Goal: Obtain resource: Download file/media

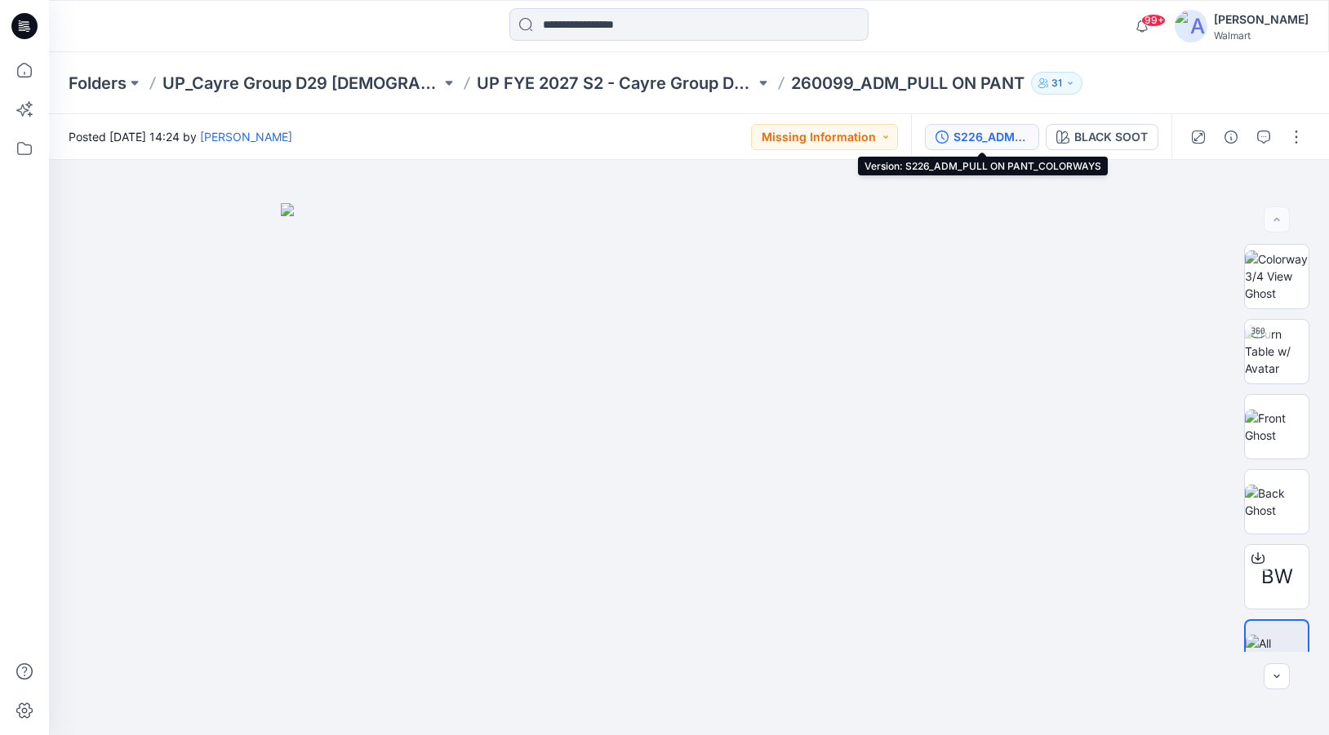
click at [965, 132] on div "S226_ADM_PULL ON PANT_COLORWAYS" at bounding box center [990, 137] width 75 height 18
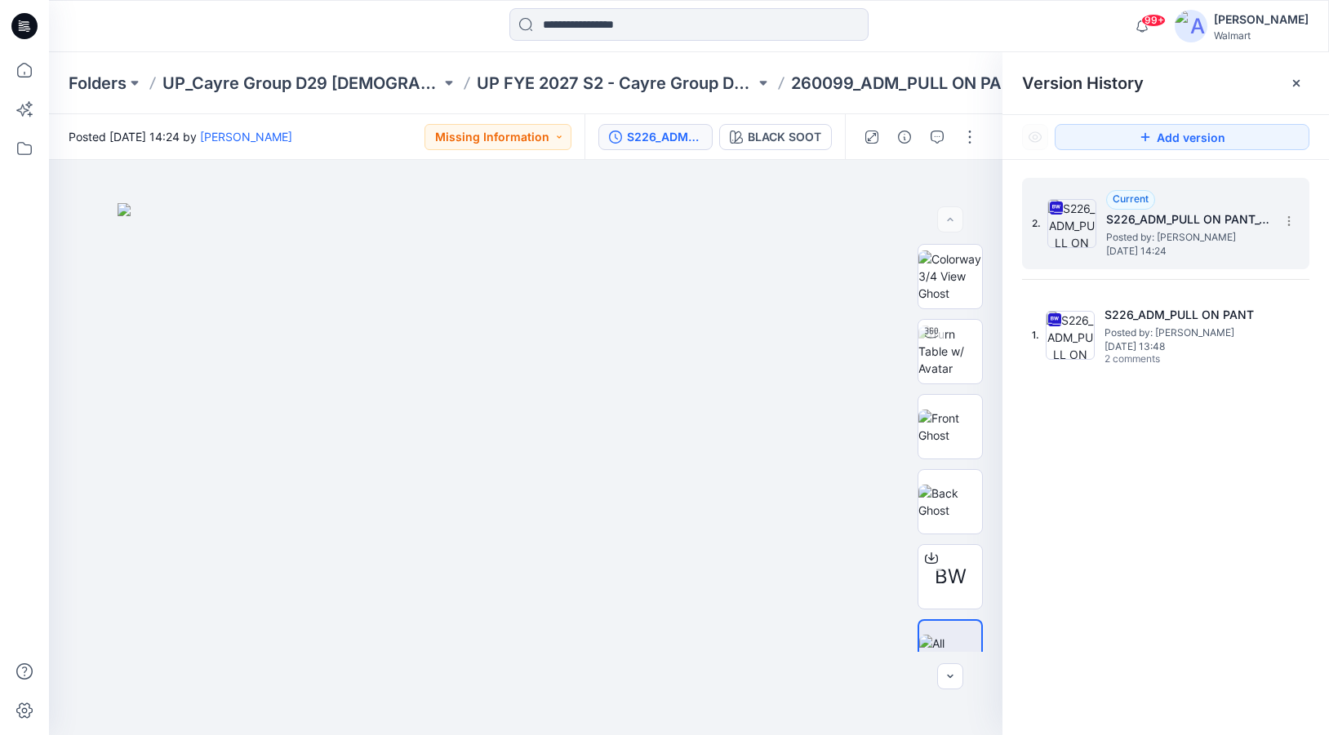
click at [1175, 232] on span "Posted by: Angelica Tso" at bounding box center [1187, 237] width 163 height 16
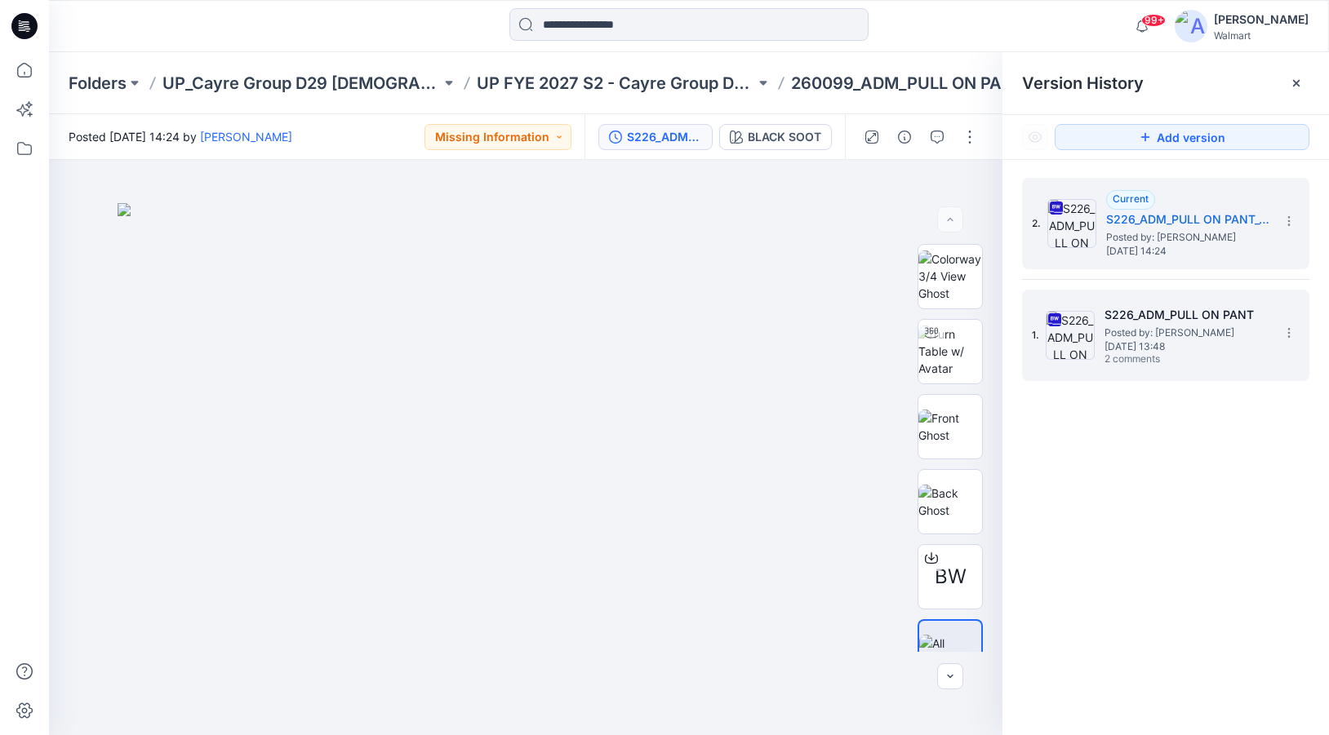
click at [1134, 323] on h5 "S226_ADM_PULL ON PANT" at bounding box center [1185, 315] width 163 height 20
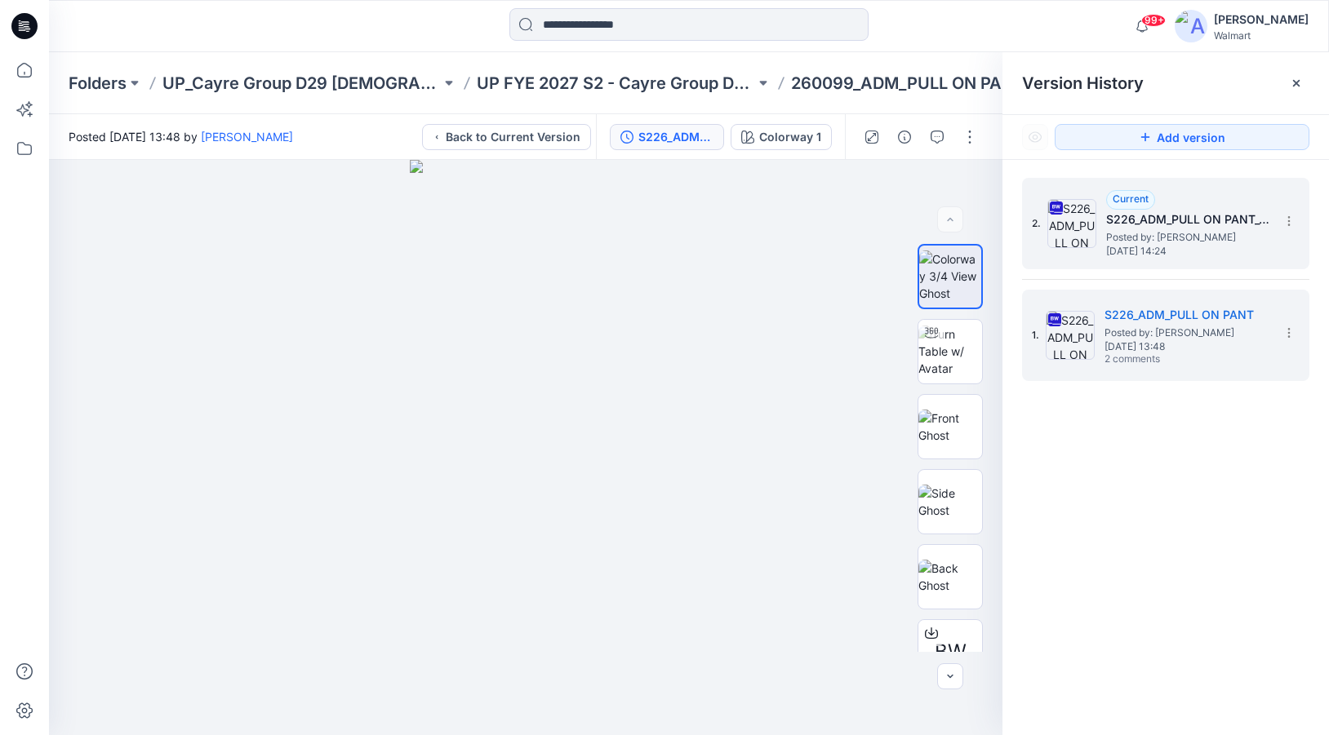
click at [1159, 229] on span "Posted by: Angelica Tso" at bounding box center [1187, 237] width 163 height 16
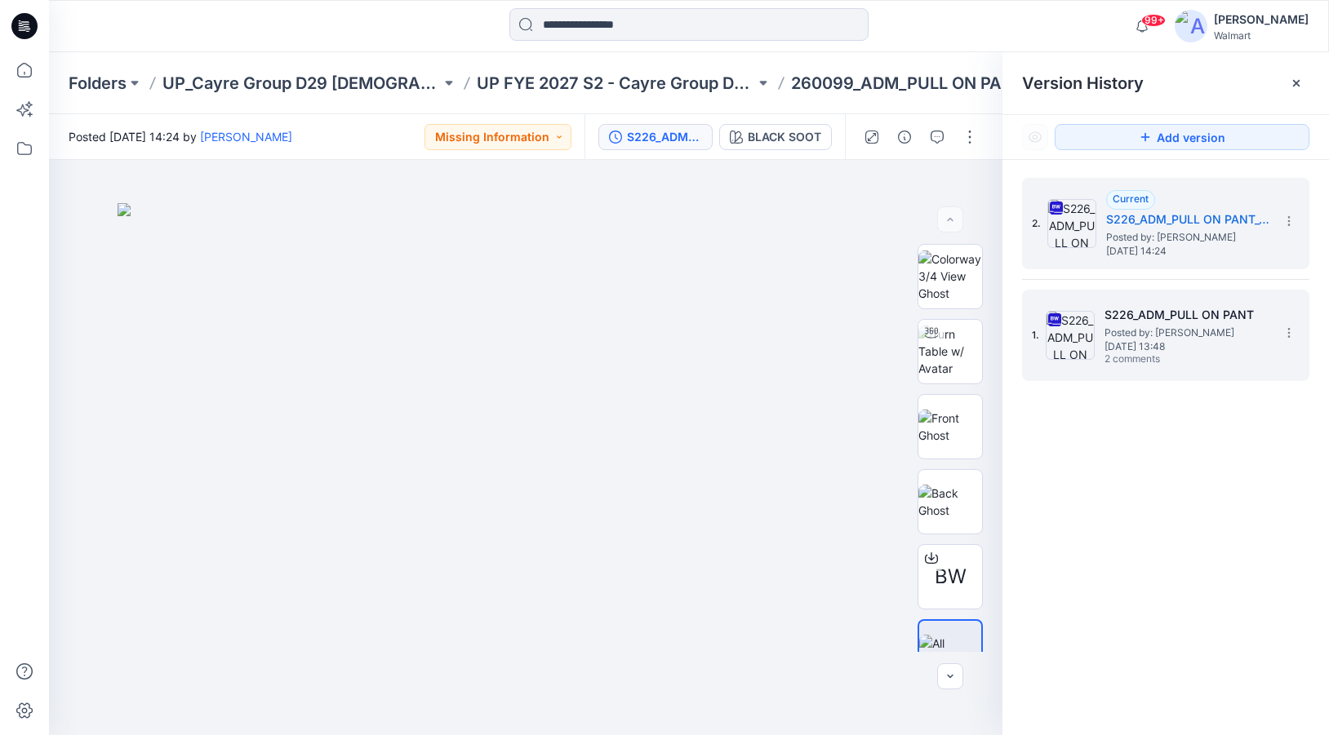
click at [1126, 339] on span "Posted by: [PERSON_NAME]" at bounding box center [1185, 333] width 163 height 16
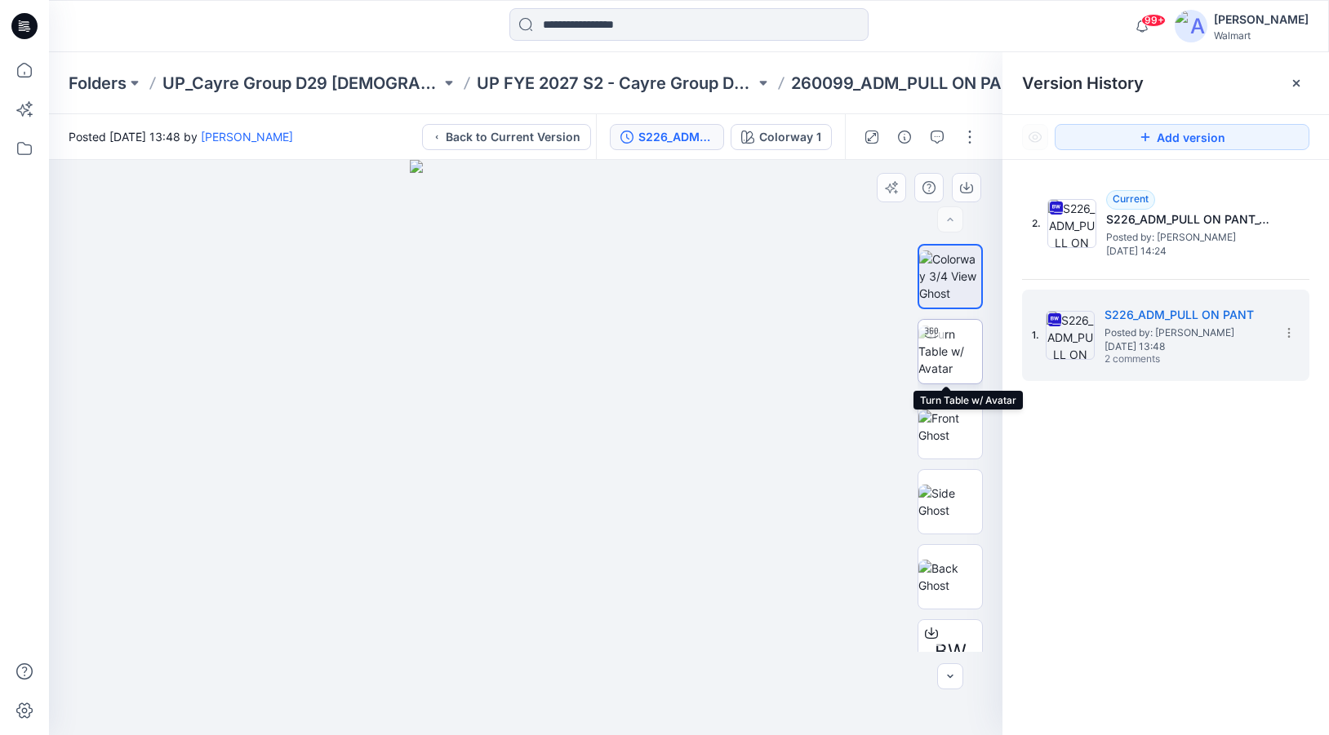
click at [930, 364] on img at bounding box center [950, 351] width 64 height 51
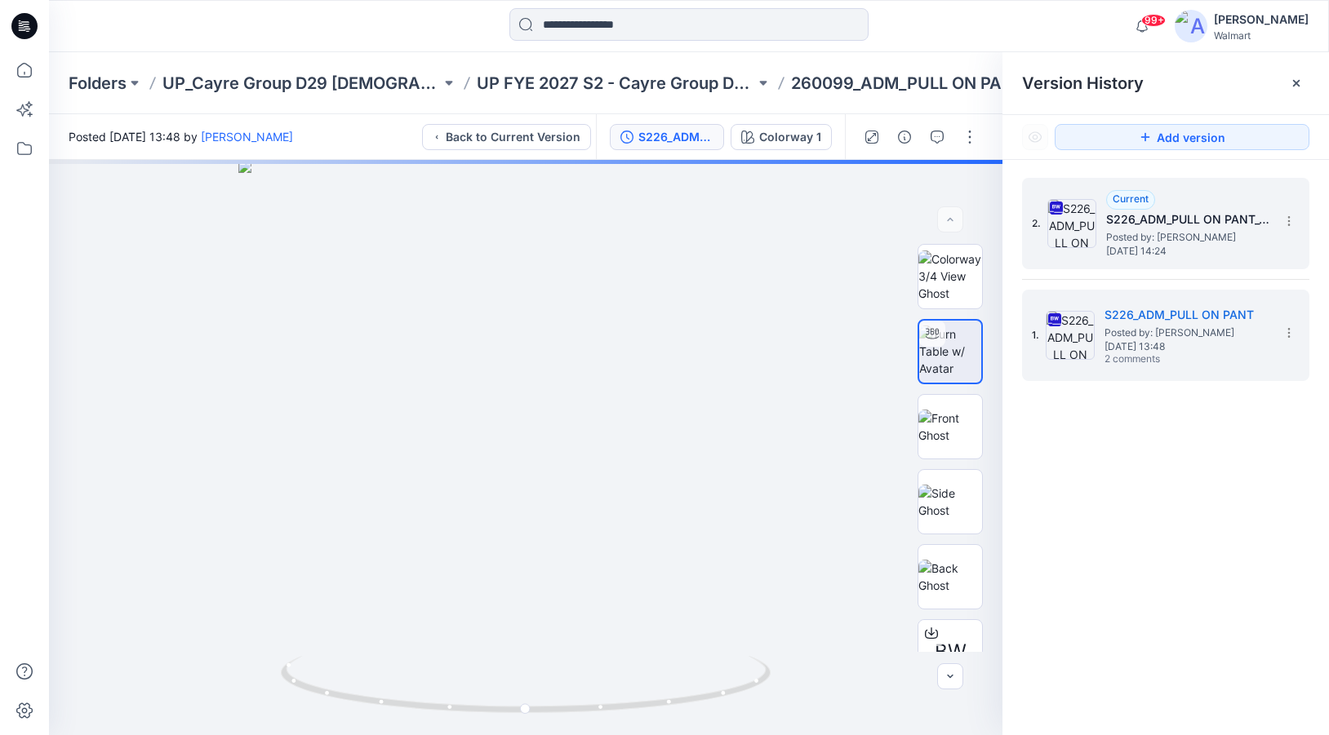
click at [1156, 237] on span "Posted by: Angelica Tso" at bounding box center [1187, 237] width 163 height 16
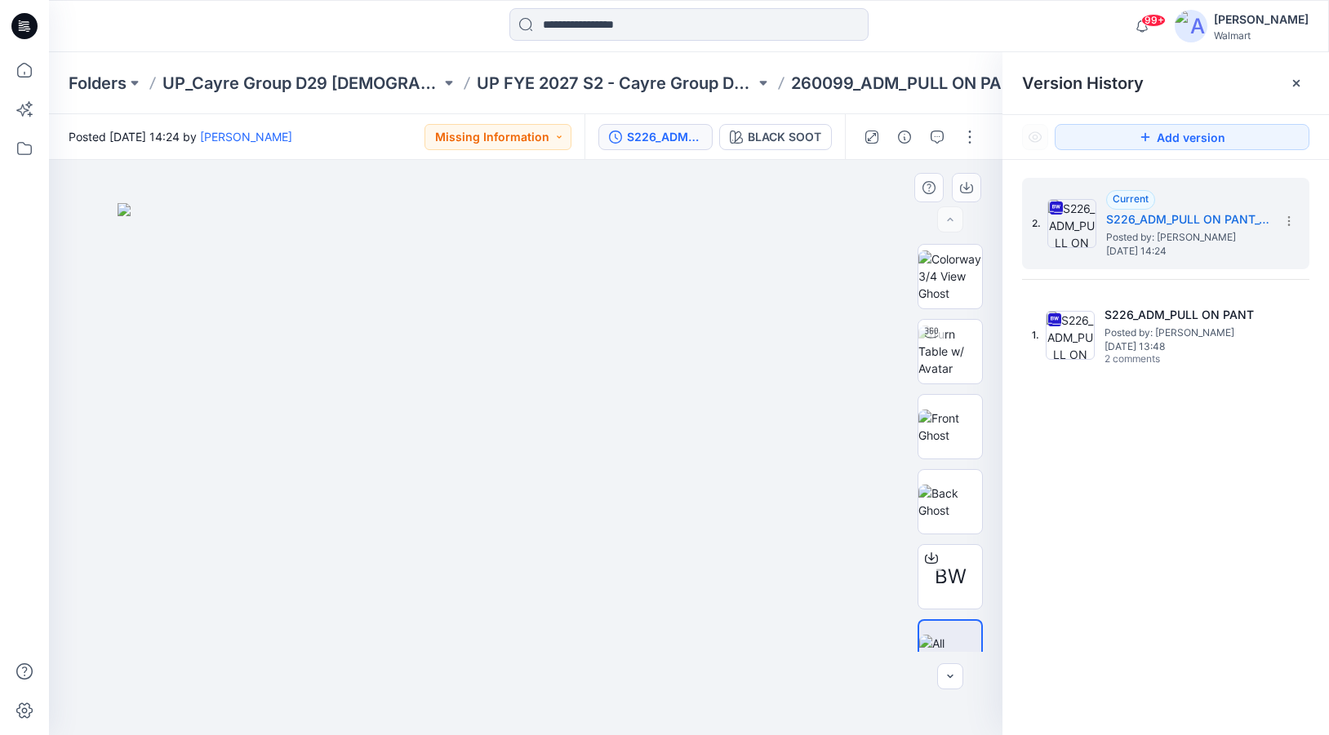
scroll to position [33, 0]
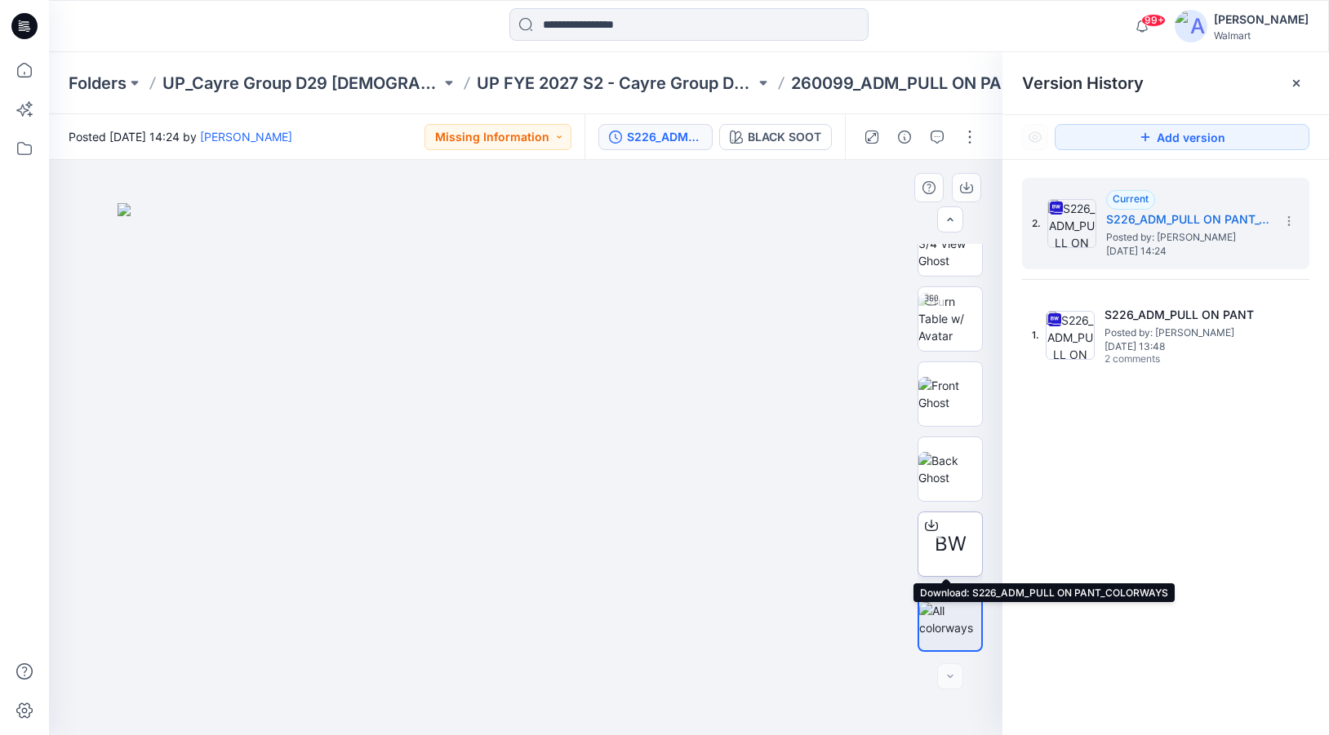
click at [954, 541] on span "BW" at bounding box center [951, 544] width 32 height 29
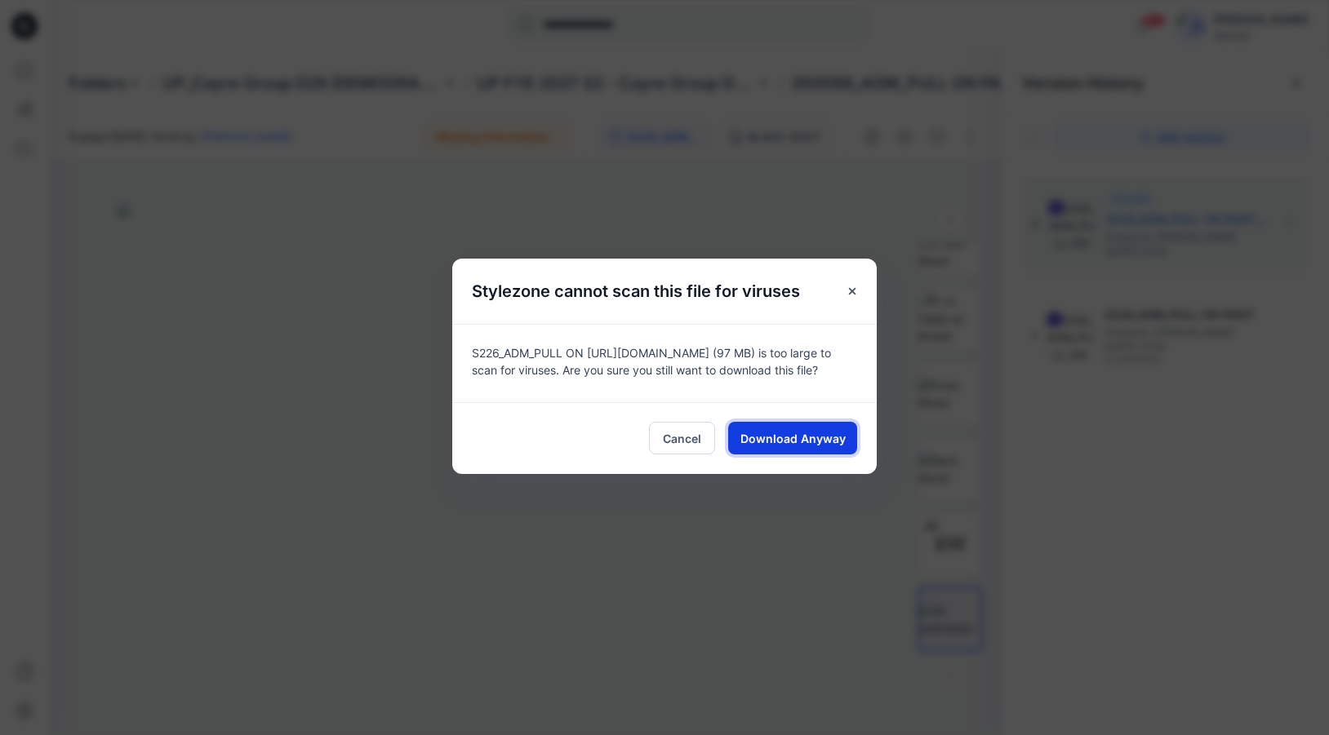
click at [797, 441] on span "Download Anyway" at bounding box center [792, 438] width 105 height 17
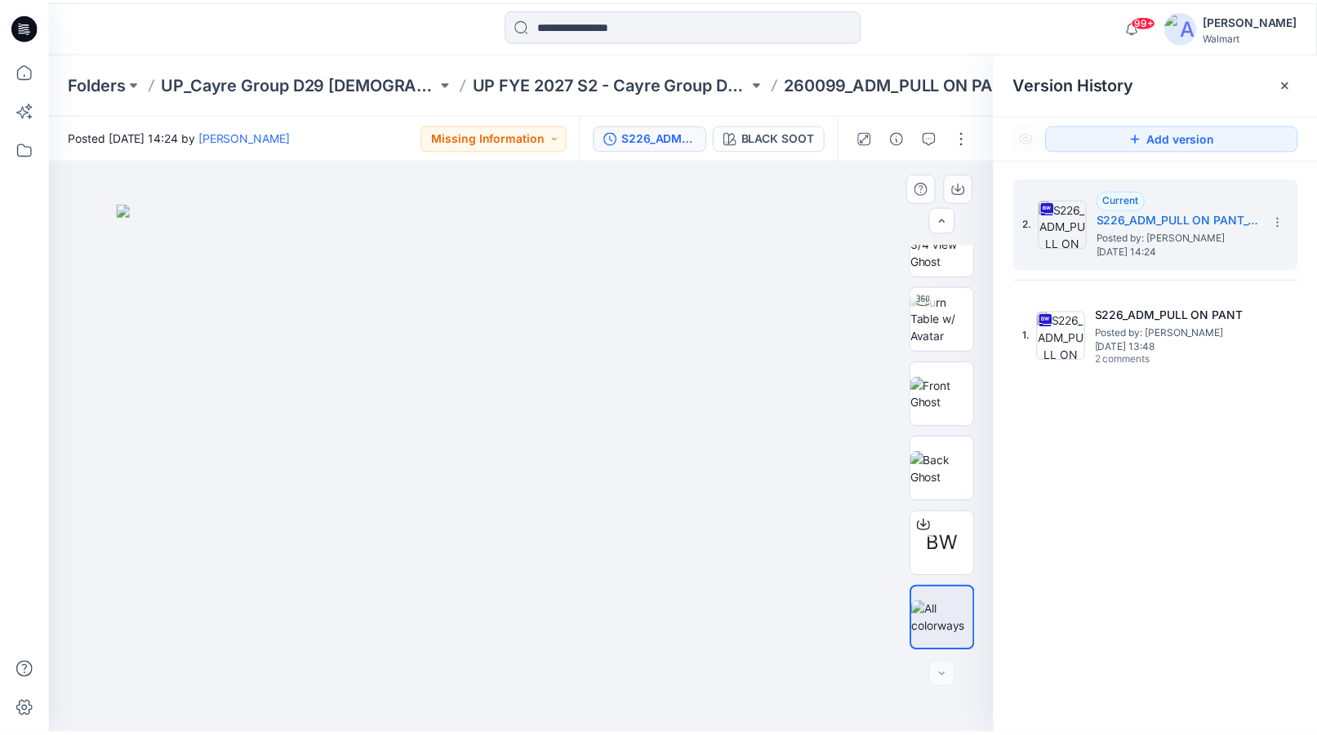
scroll to position [0, 0]
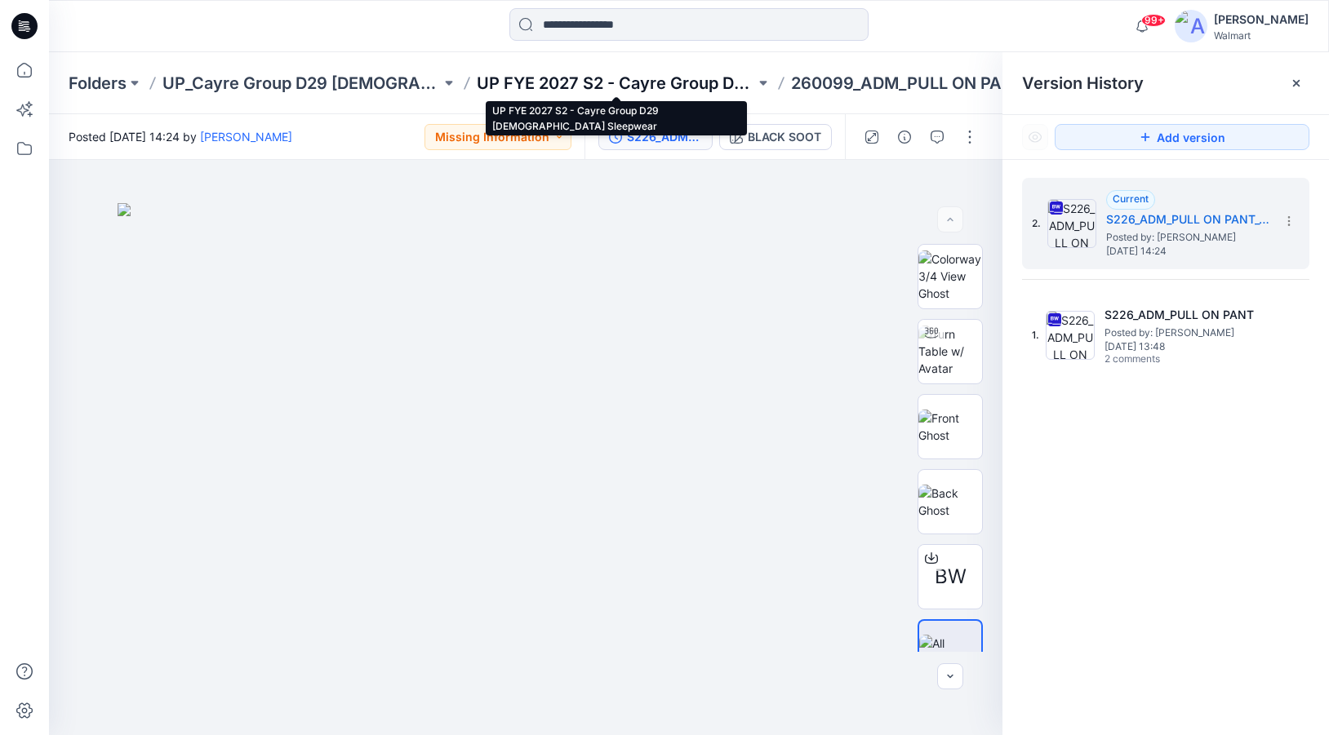
click at [576, 83] on p "UP FYE 2027 S2 - Cayre Group D29 [DEMOGRAPHIC_DATA] Sleepwear" at bounding box center [616, 83] width 278 height 23
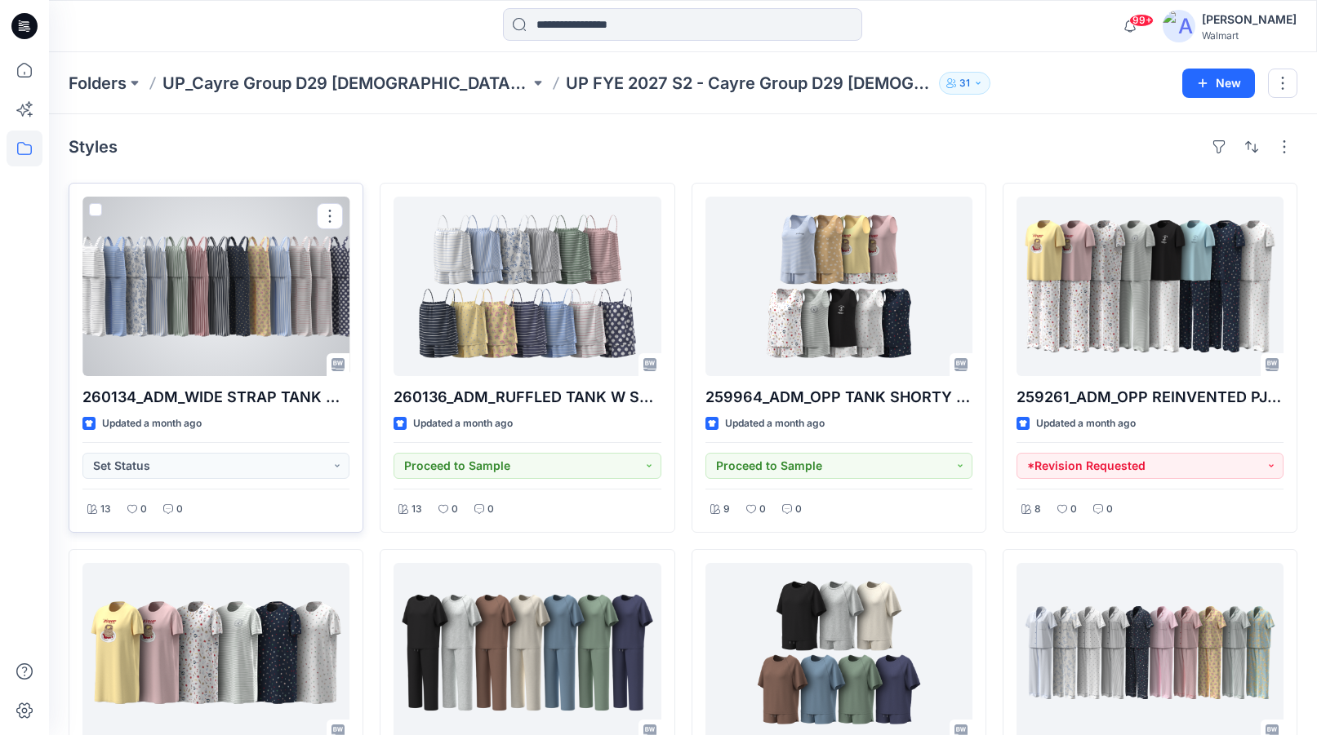
click at [182, 304] on div at bounding box center [215, 287] width 267 height 180
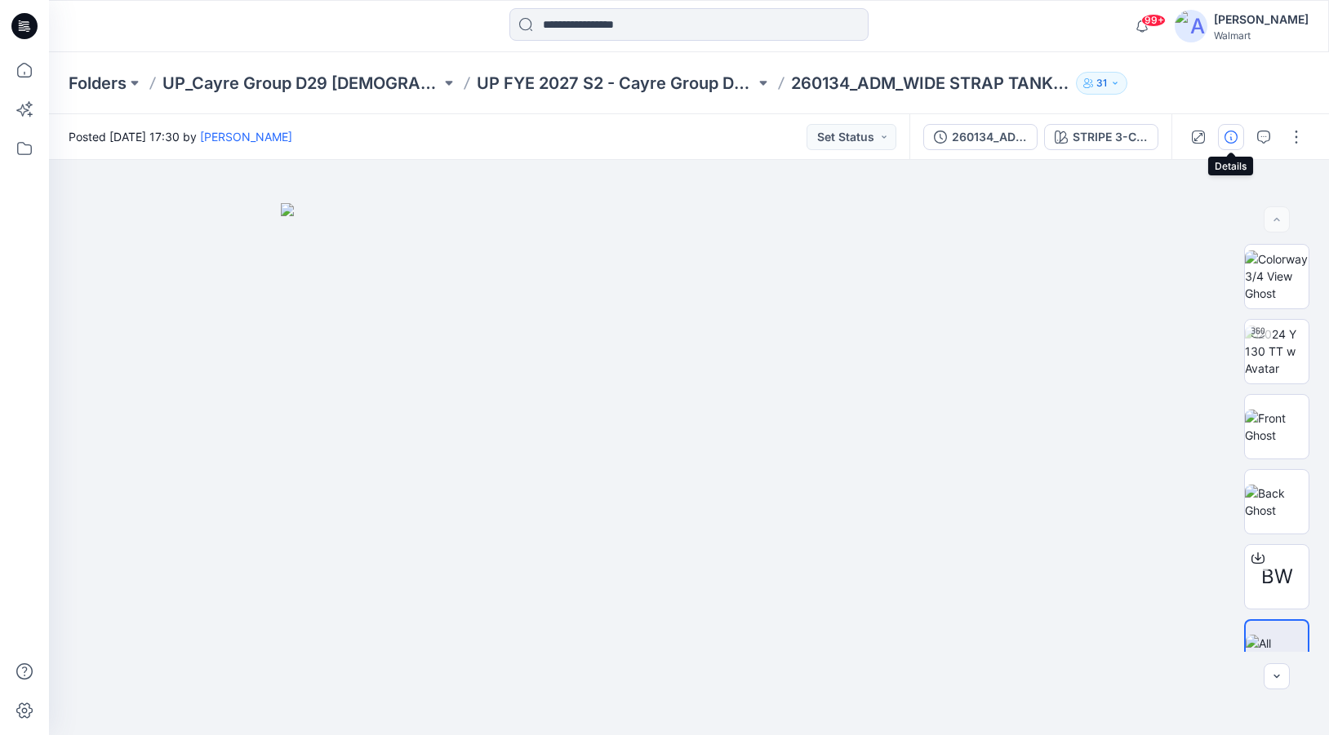
click at [1239, 140] on button "button" at bounding box center [1231, 137] width 26 height 26
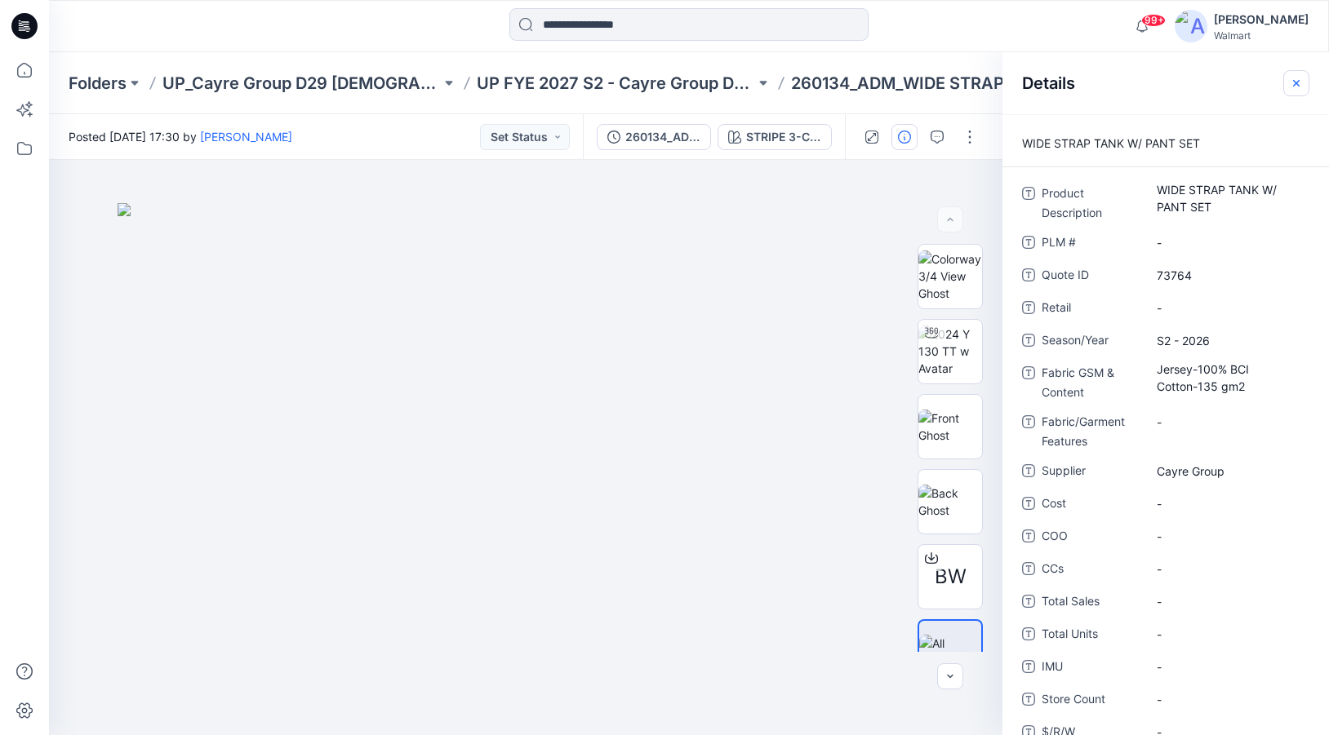
click at [1298, 87] on icon "button" at bounding box center [1296, 83] width 13 height 13
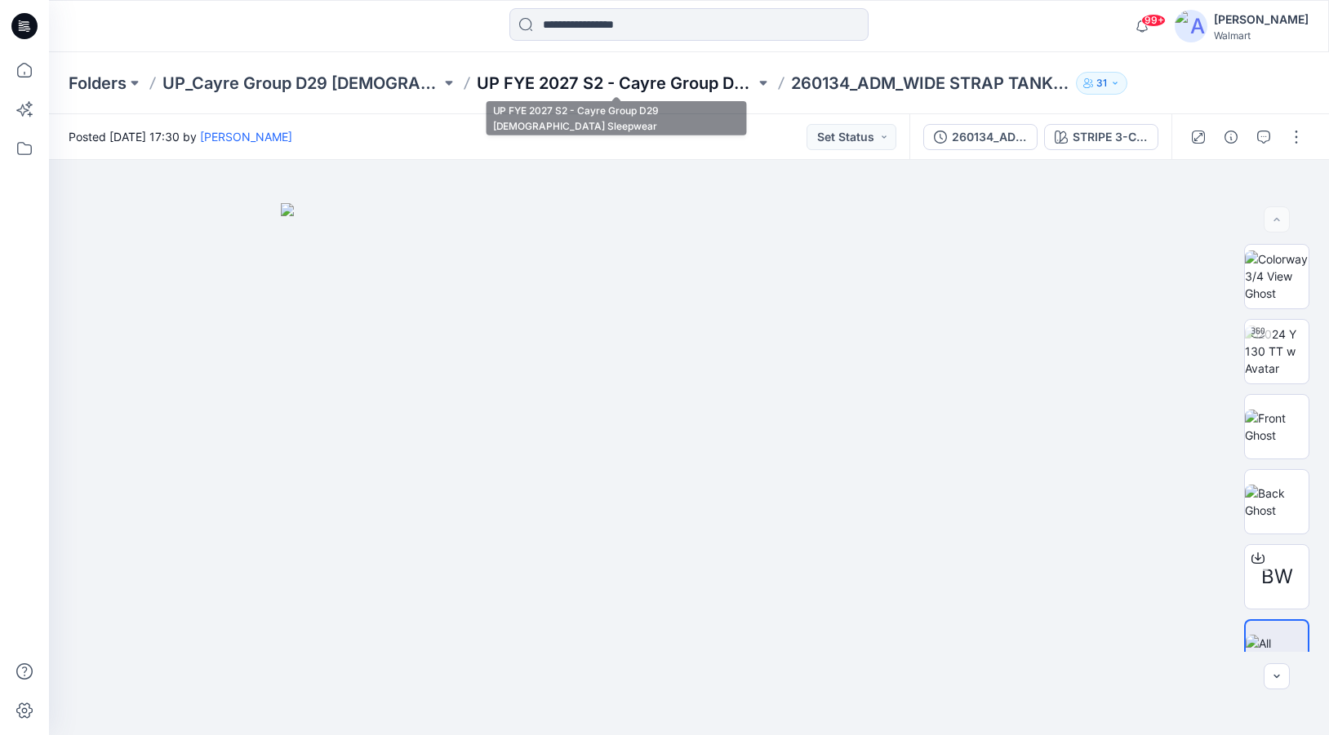
click at [668, 82] on p "UP FYE 2027 S2 - Cayre Group D29 [DEMOGRAPHIC_DATA] Sleepwear" at bounding box center [616, 83] width 278 height 23
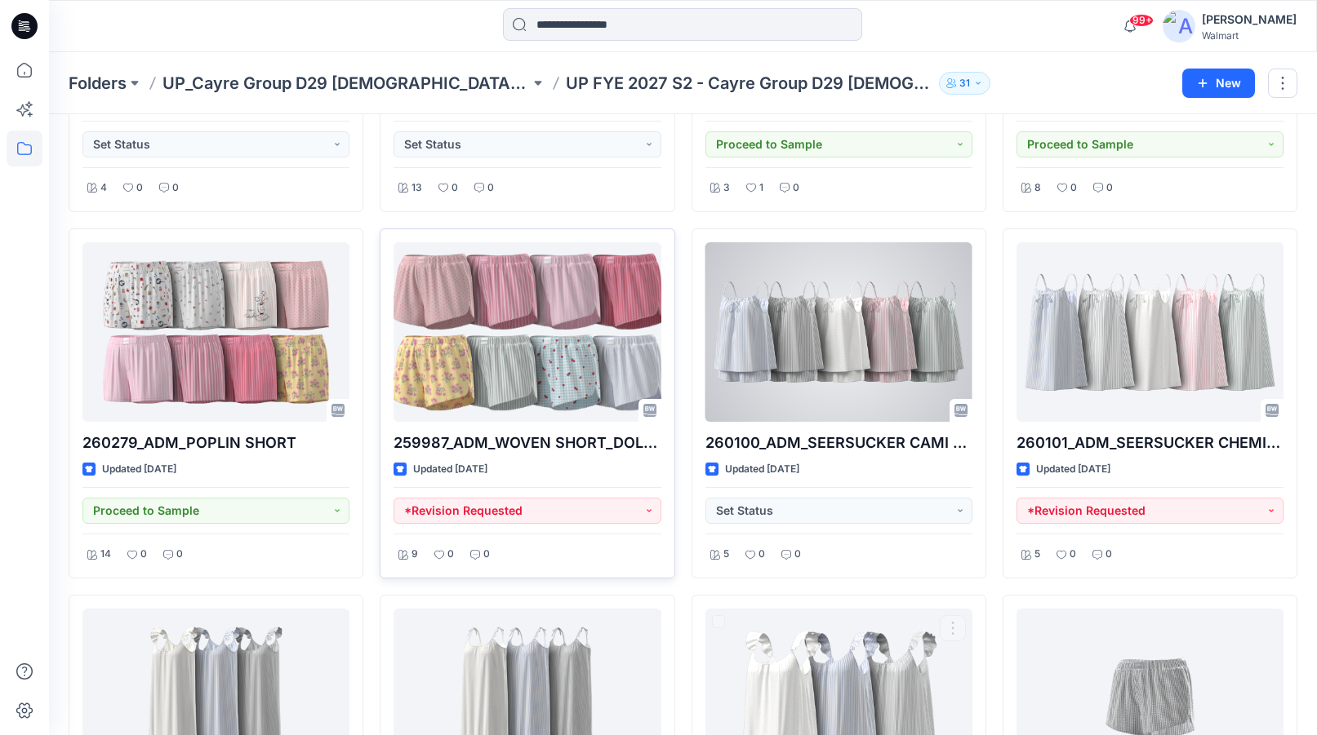
scroll to position [2449, 0]
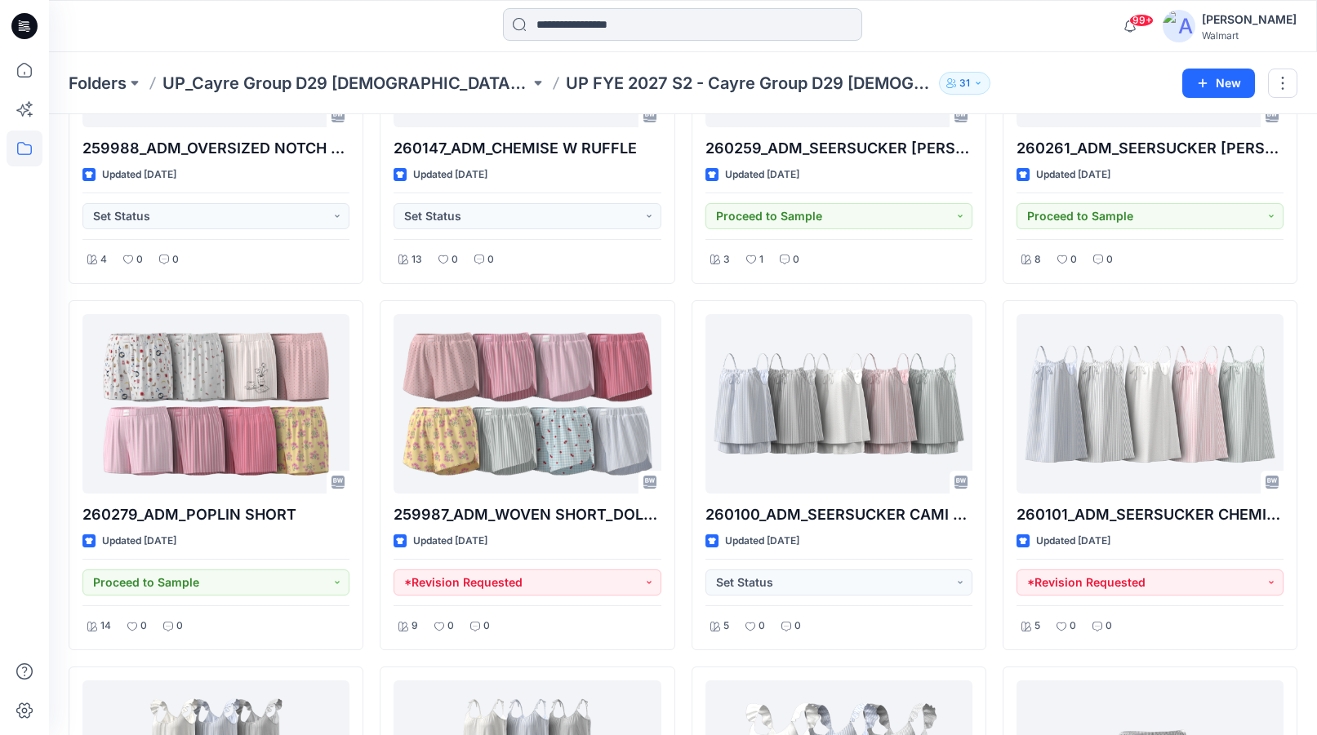
click at [606, 29] on input at bounding box center [682, 24] width 359 height 33
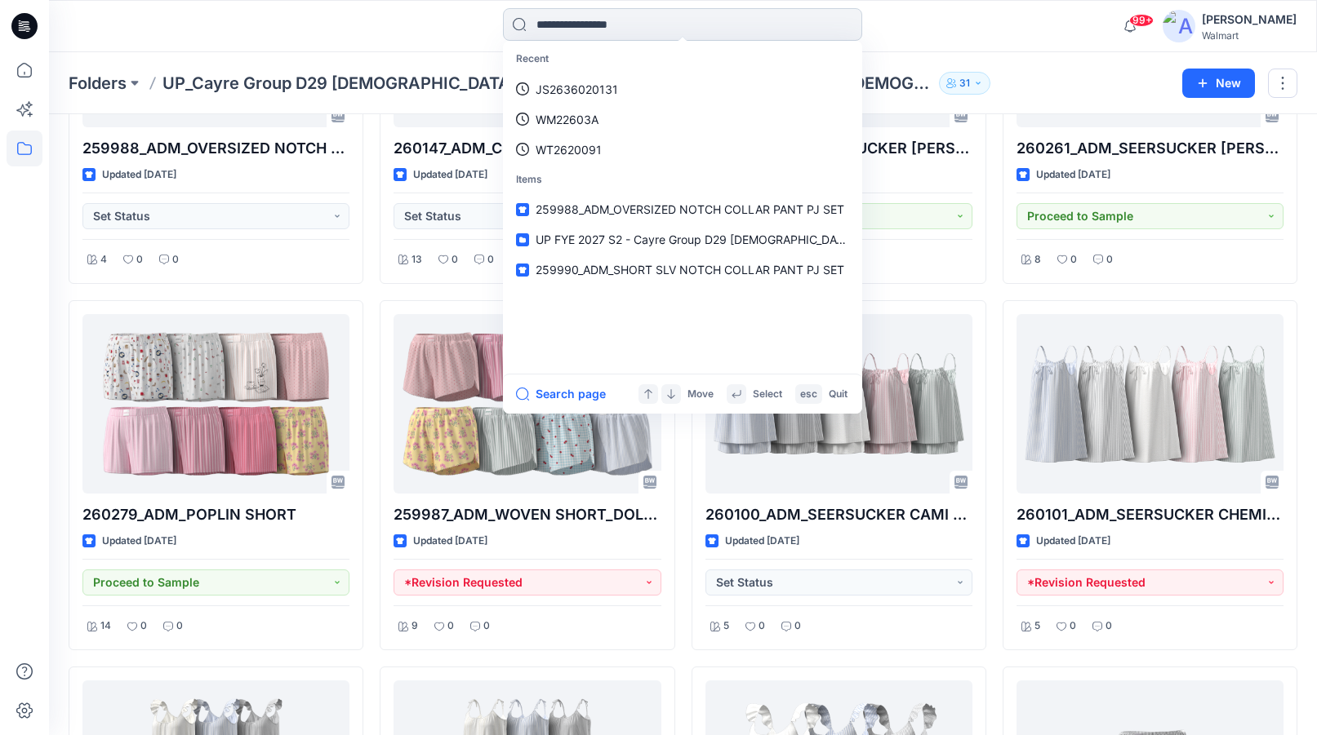
paste input "**********"
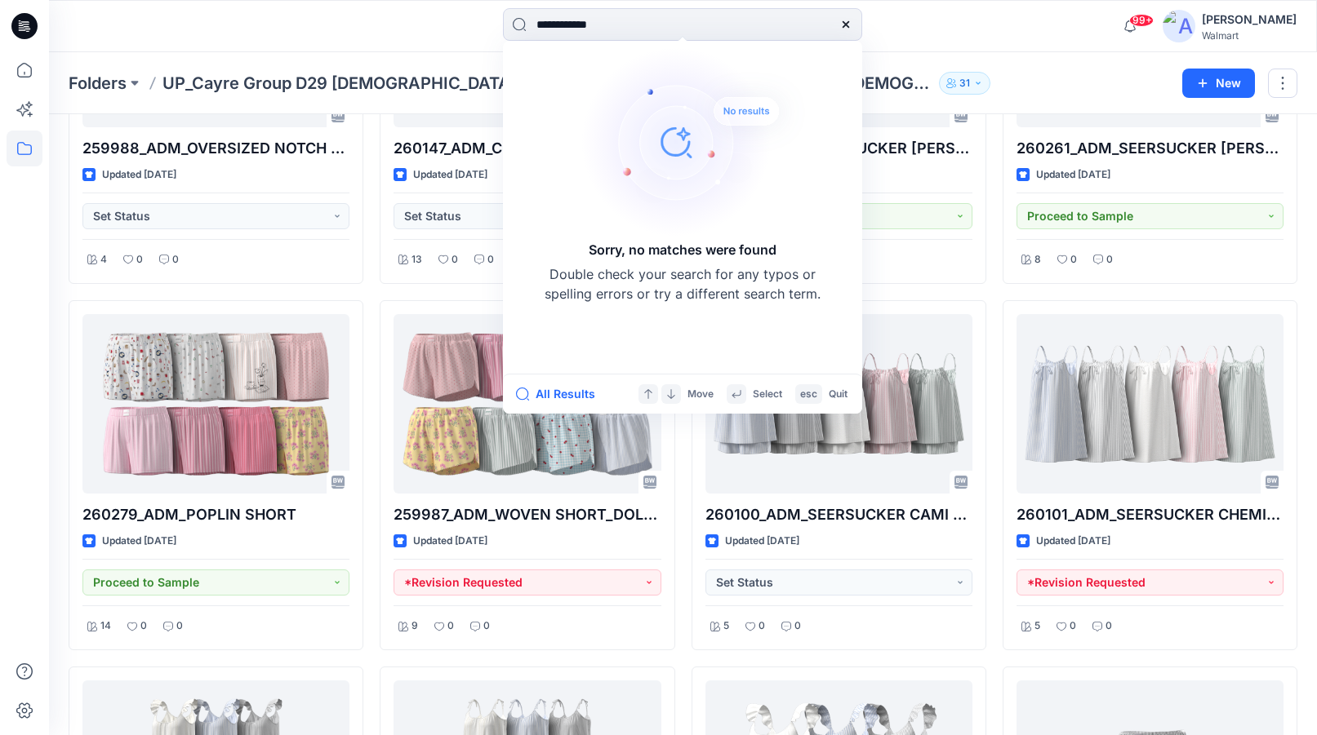
drag, startPoint x: 576, startPoint y: 27, endPoint x: 477, endPoint y: 20, distance: 99.9
click at [477, 20] on div "**********" at bounding box center [682, 26] width 633 height 36
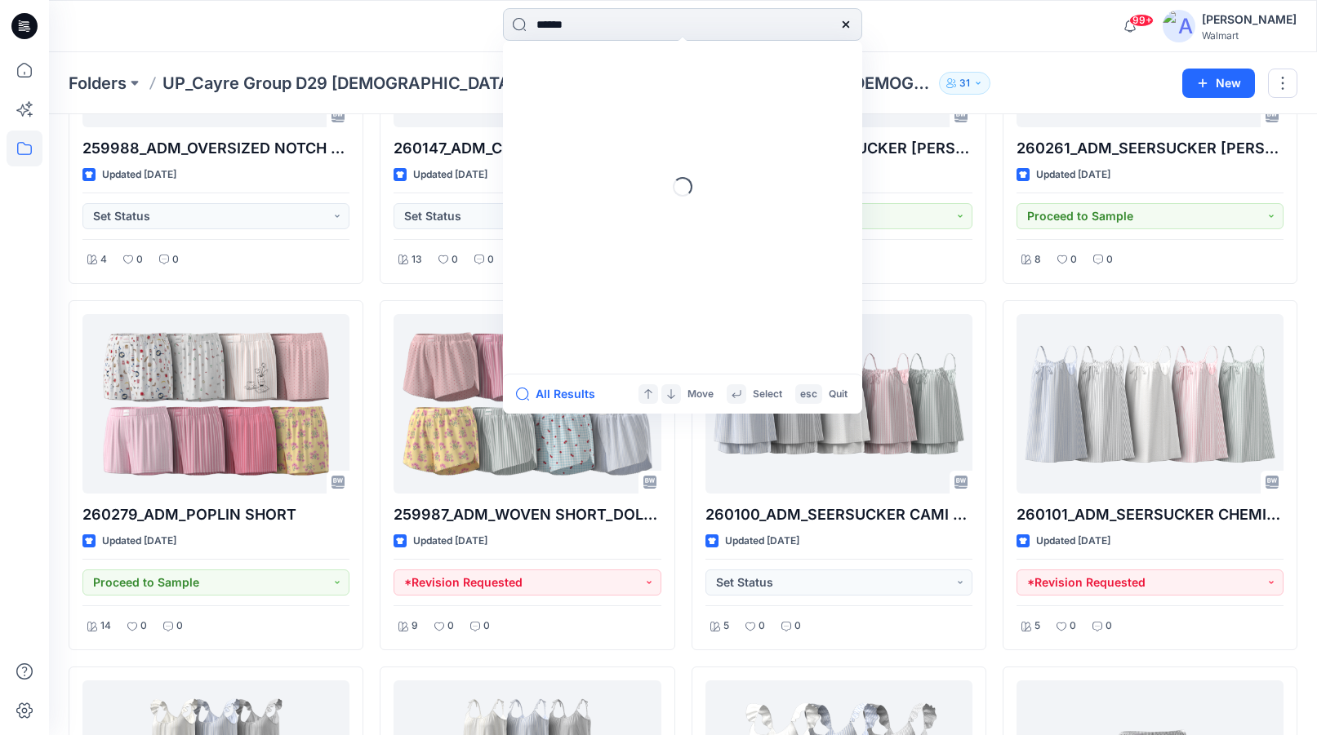
click at [620, 29] on input "******" at bounding box center [682, 24] width 359 height 33
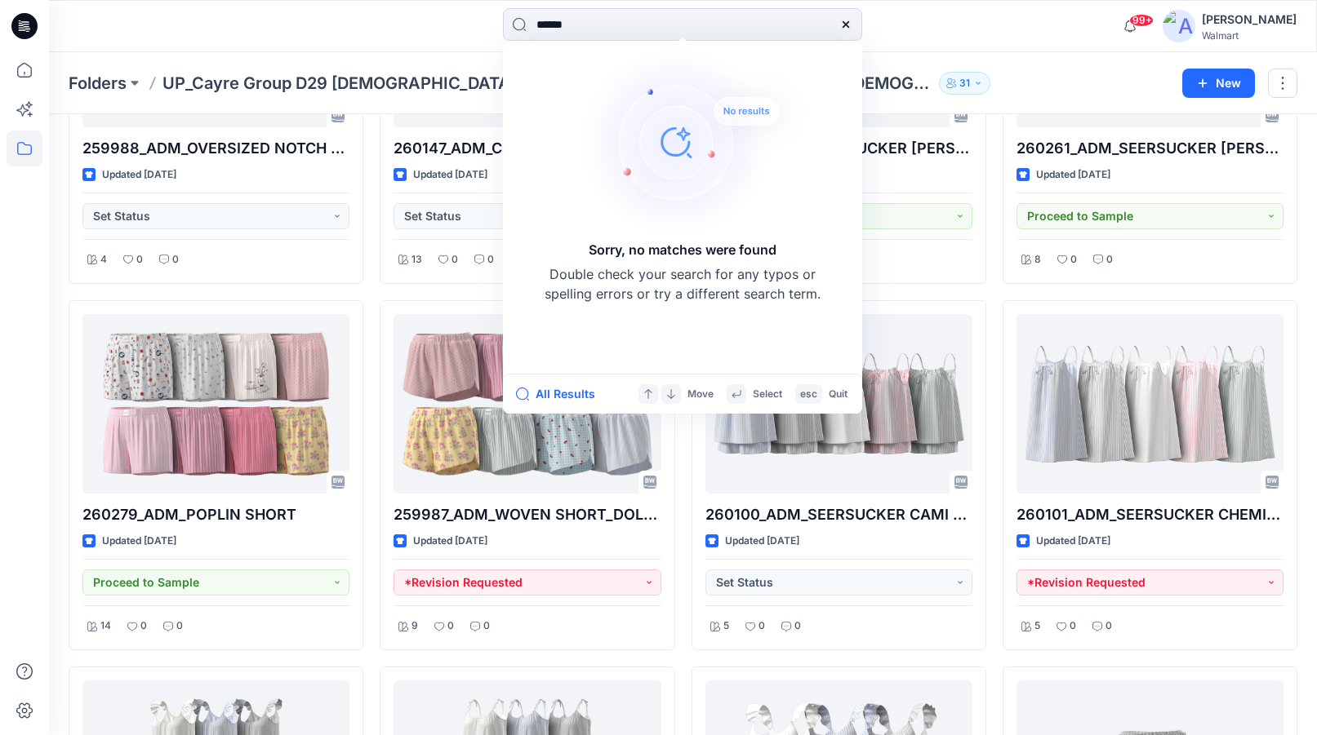
type input "******"
click at [846, 16] on div at bounding box center [845, 24] width 33 height 33
click at [843, 29] on icon at bounding box center [845, 24] width 13 height 13
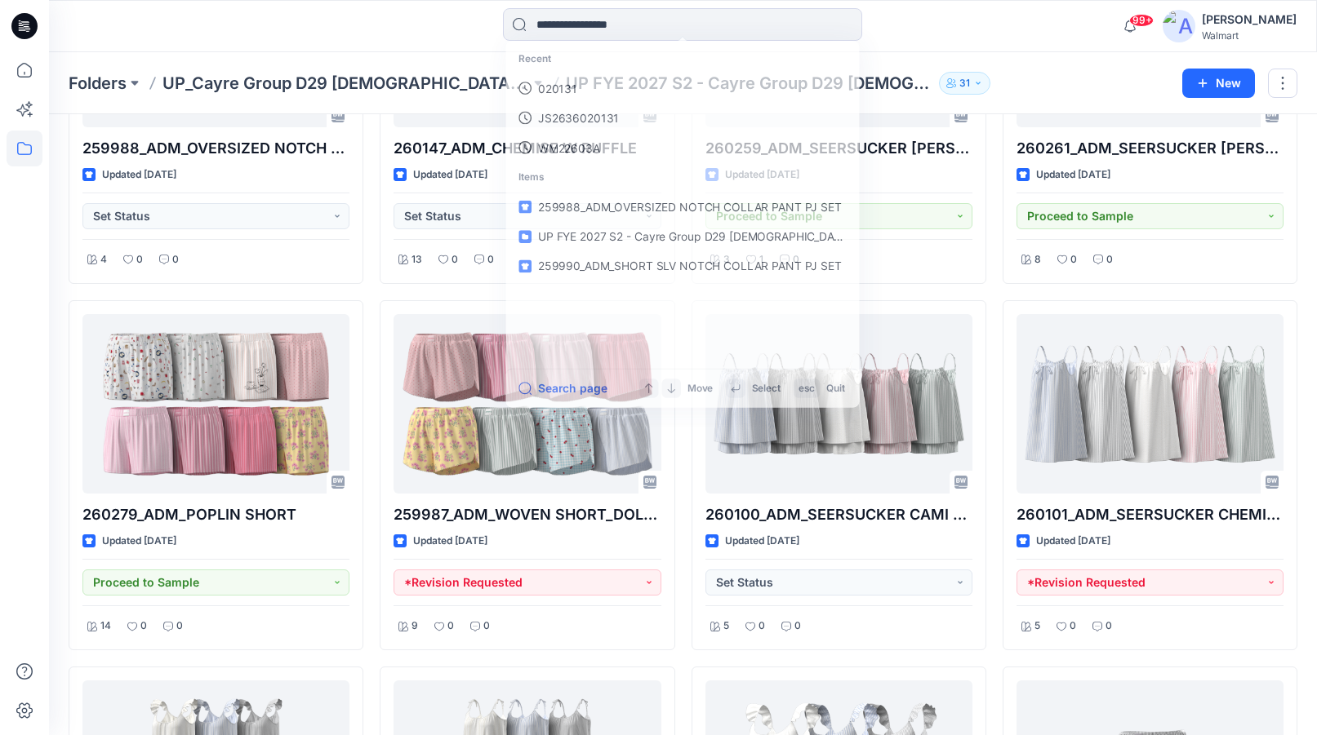
click at [953, 38] on div "Recent 020131 JS2636020131 WM22603A Items 259988_ADM_OVERSIZED NOTCH COLLAR PAN…" at bounding box center [682, 26] width 633 height 36
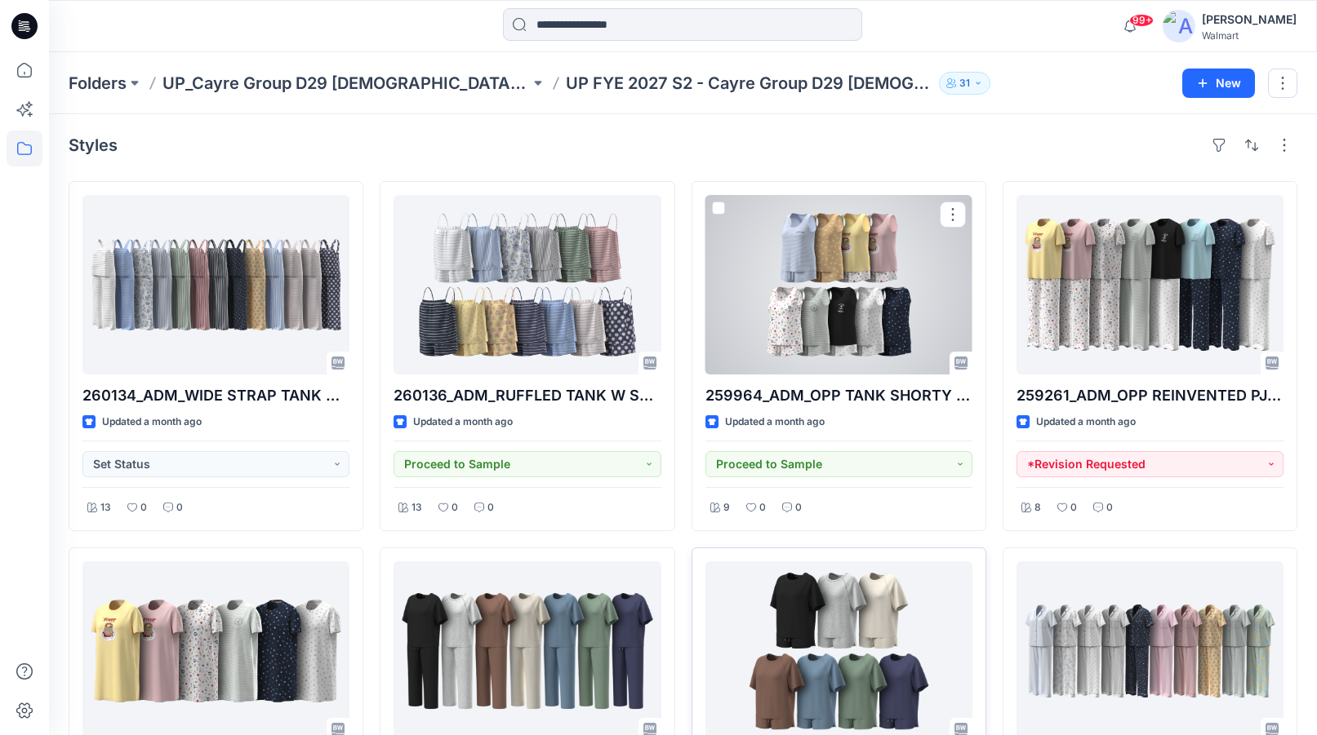
scroll to position [0, 0]
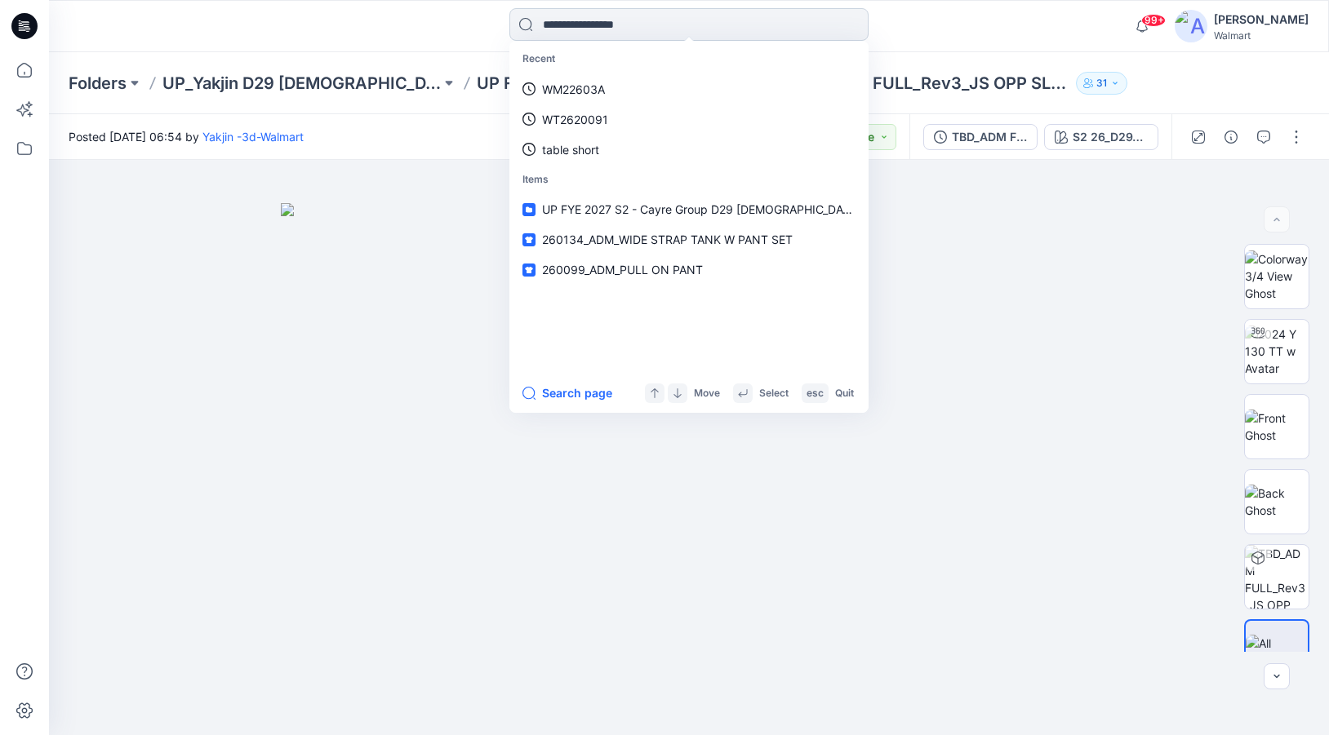
type input "**********"
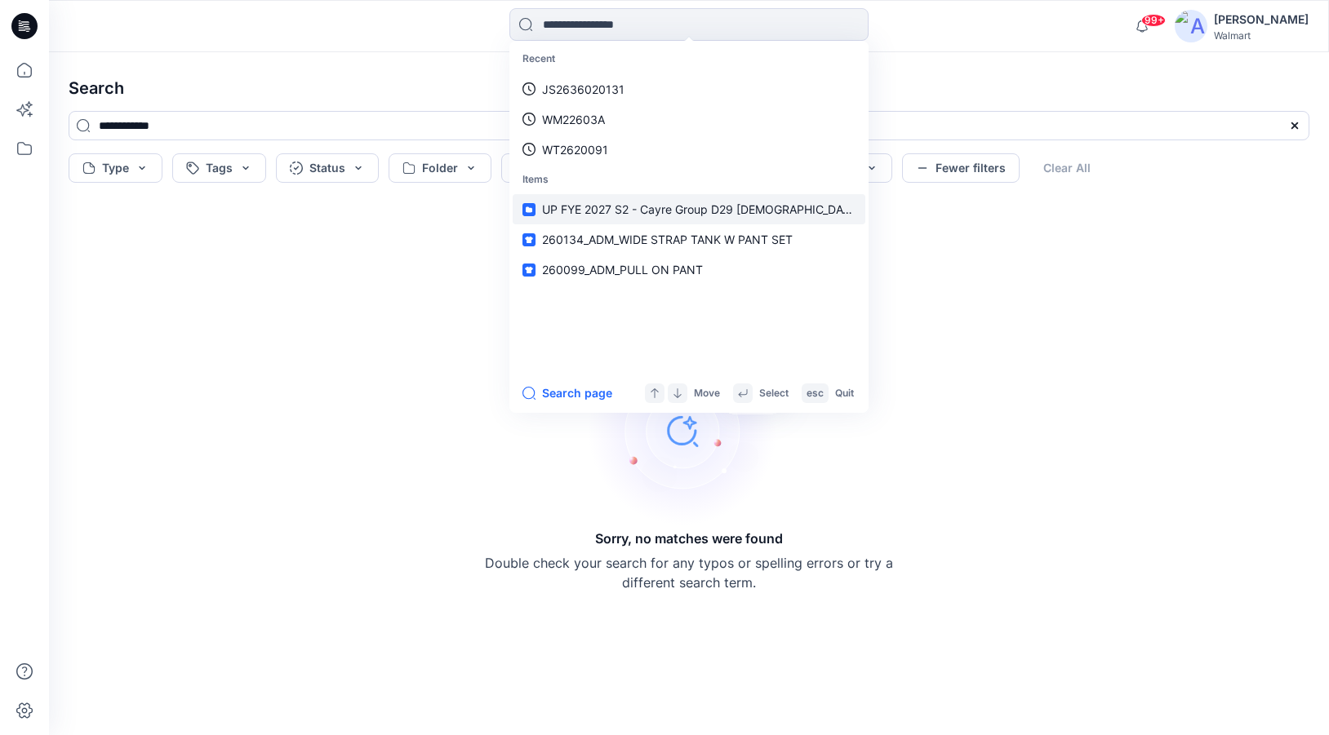
click at [664, 211] on span "UP FYE 2027 S2 - Cayre Group D29 Ladies Sleepwear" at bounding box center [731, 209] width 378 height 14
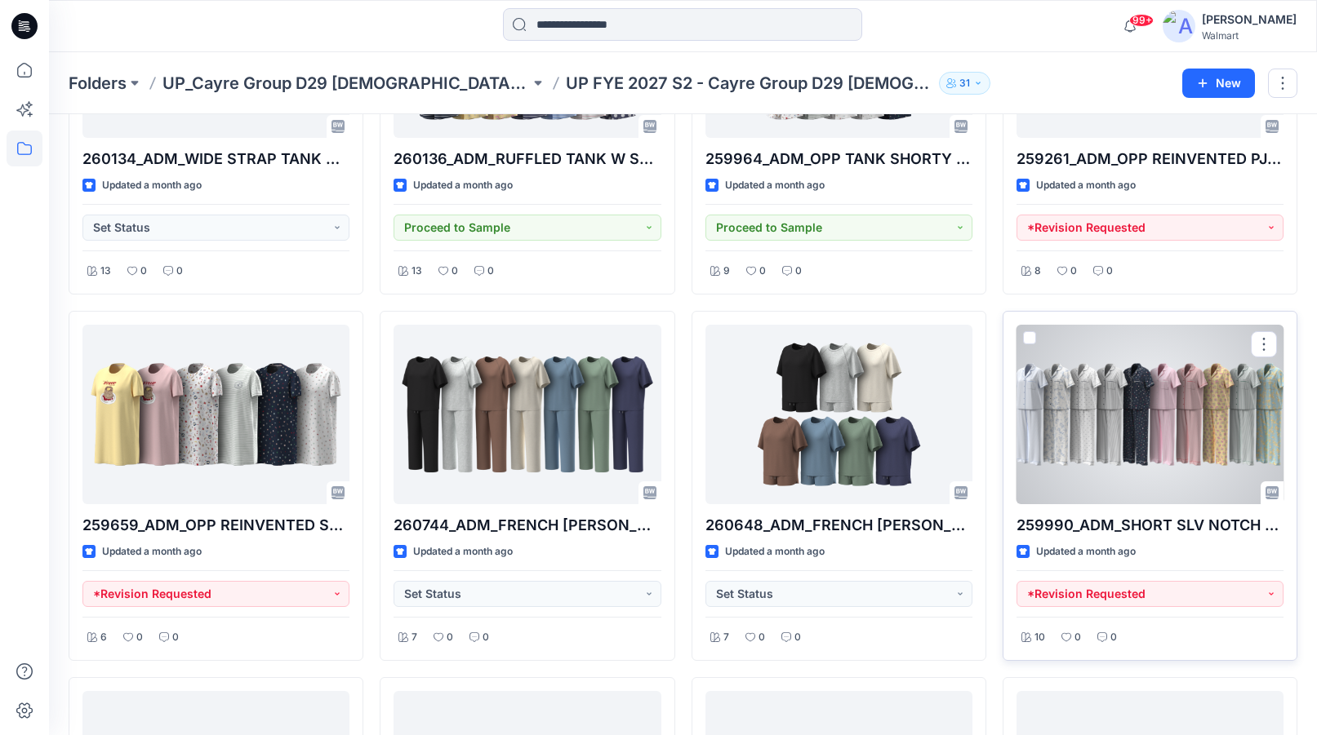
scroll to position [245, 0]
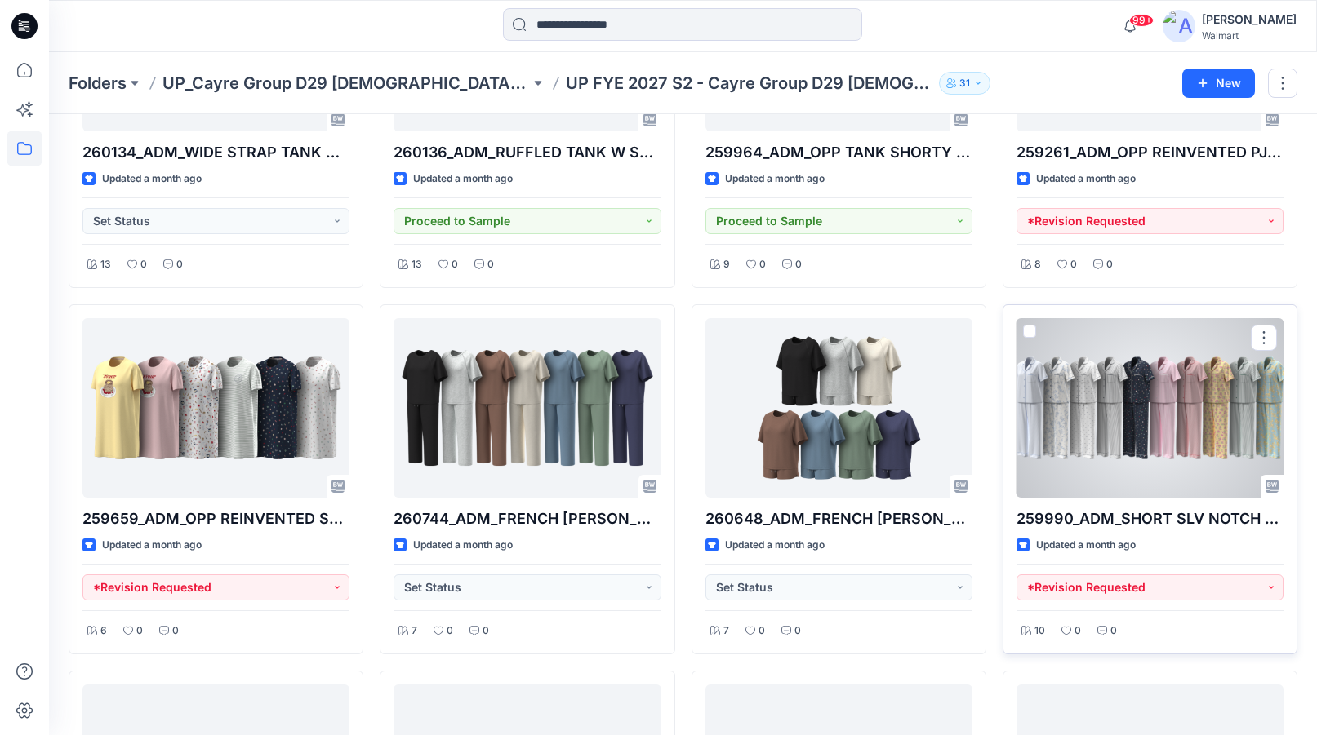
click at [1166, 409] on div at bounding box center [1149, 408] width 267 height 180
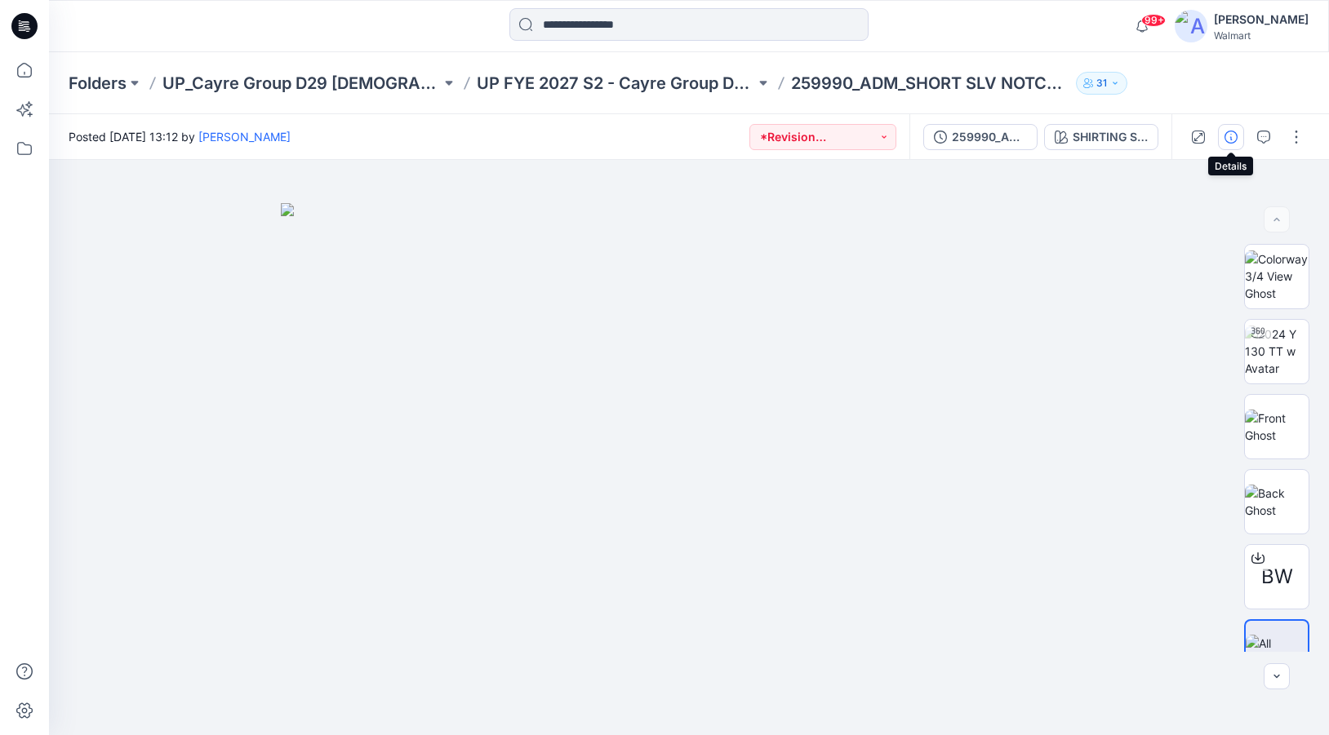
click at [1228, 133] on icon "button" at bounding box center [1230, 137] width 13 height 13
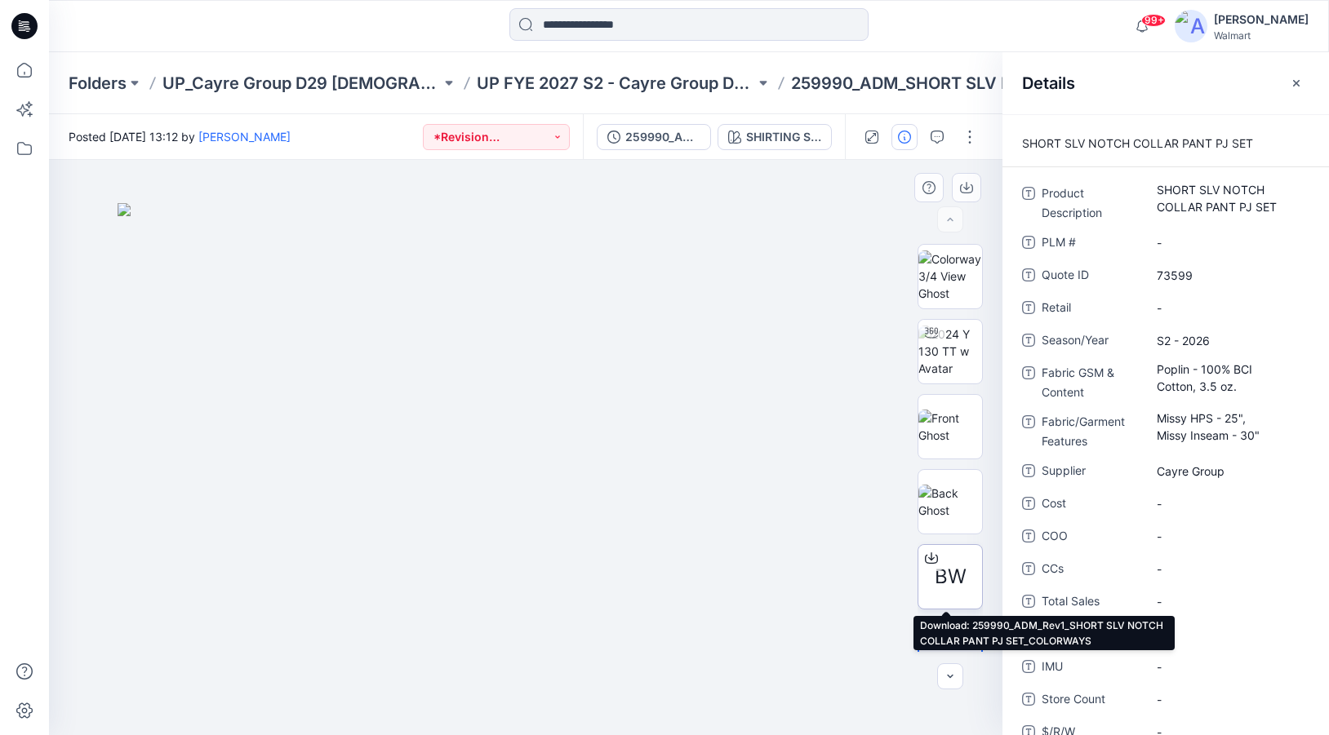
click at [948, 584] on span "BW" at bounding box center [951, 576] width 32 height 29
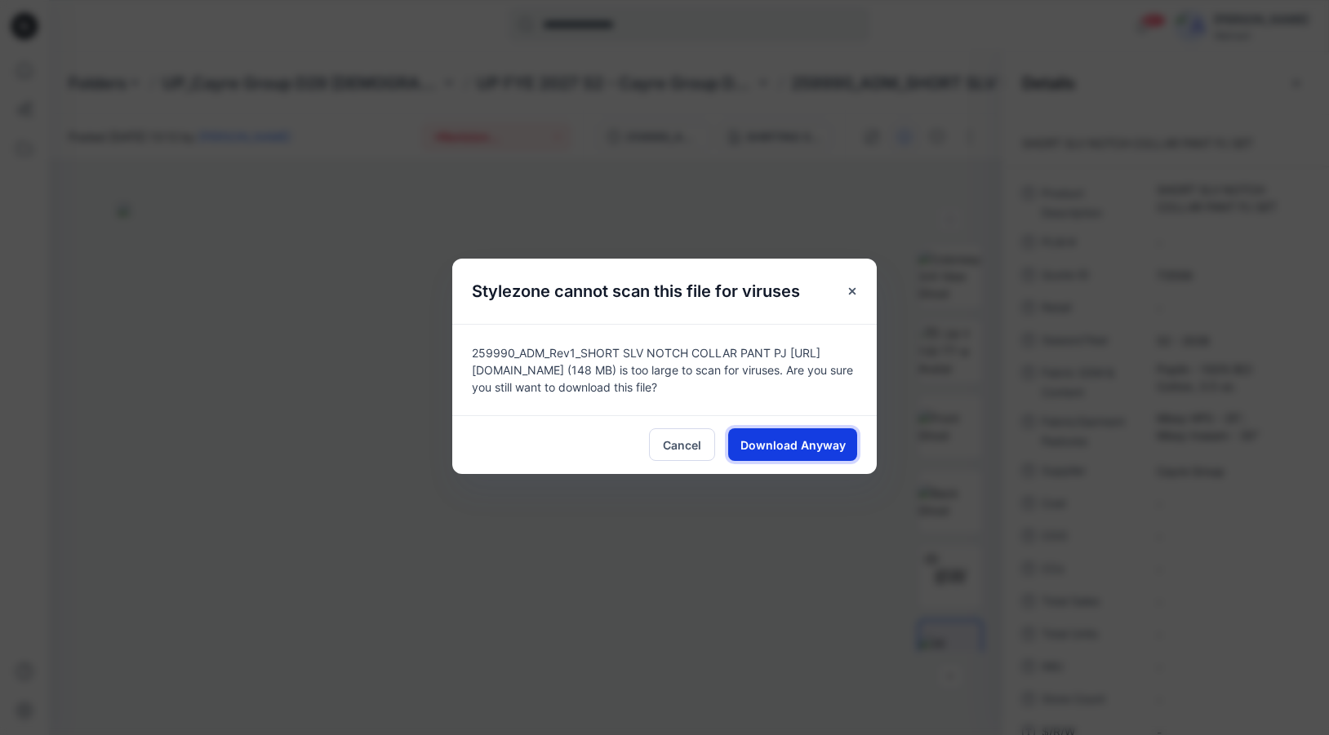
click at [804, 444] on span "Download Anyway" at bounding box center [792, 445] width 105 height 17
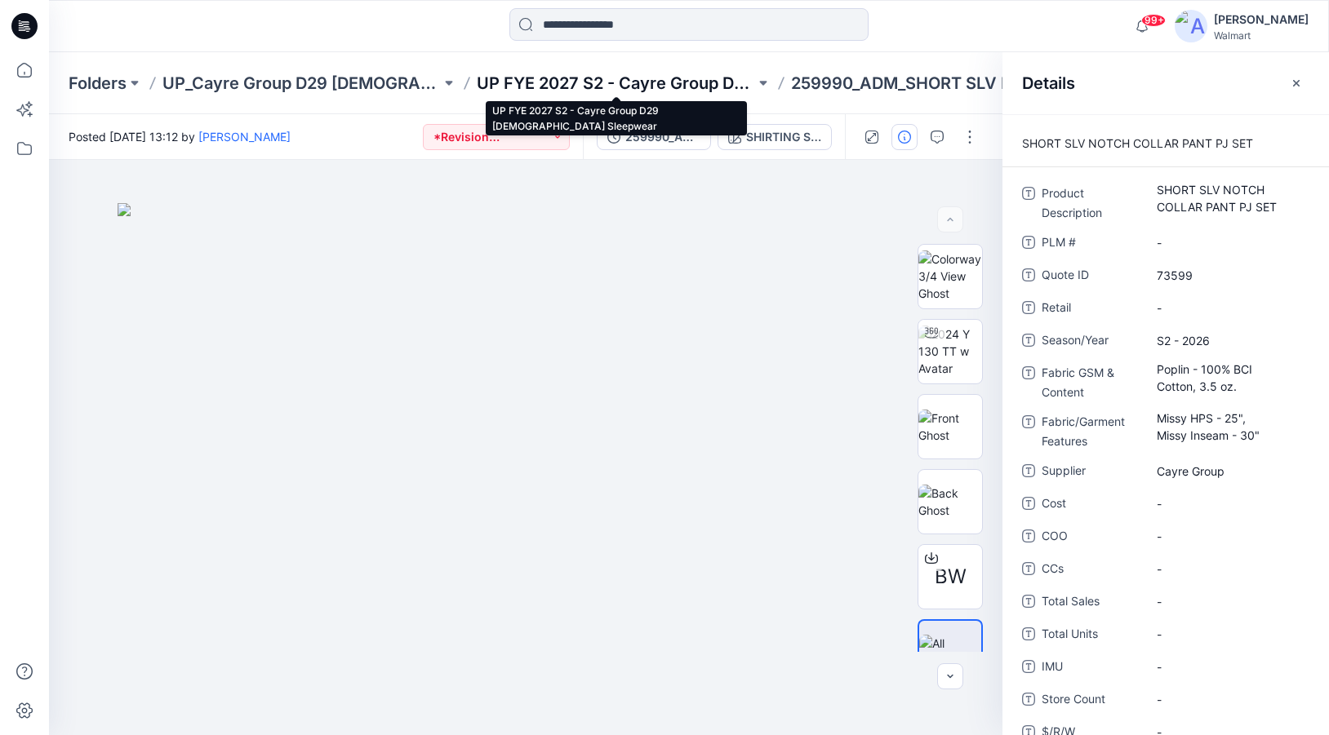
click at [657, 75] on p "UP FYE 2027 S2 - Cayre Group D29 [DEMOGRAPHIC_DATA] Sleepwear" at bounding box center [616, 83] width 278 height 23
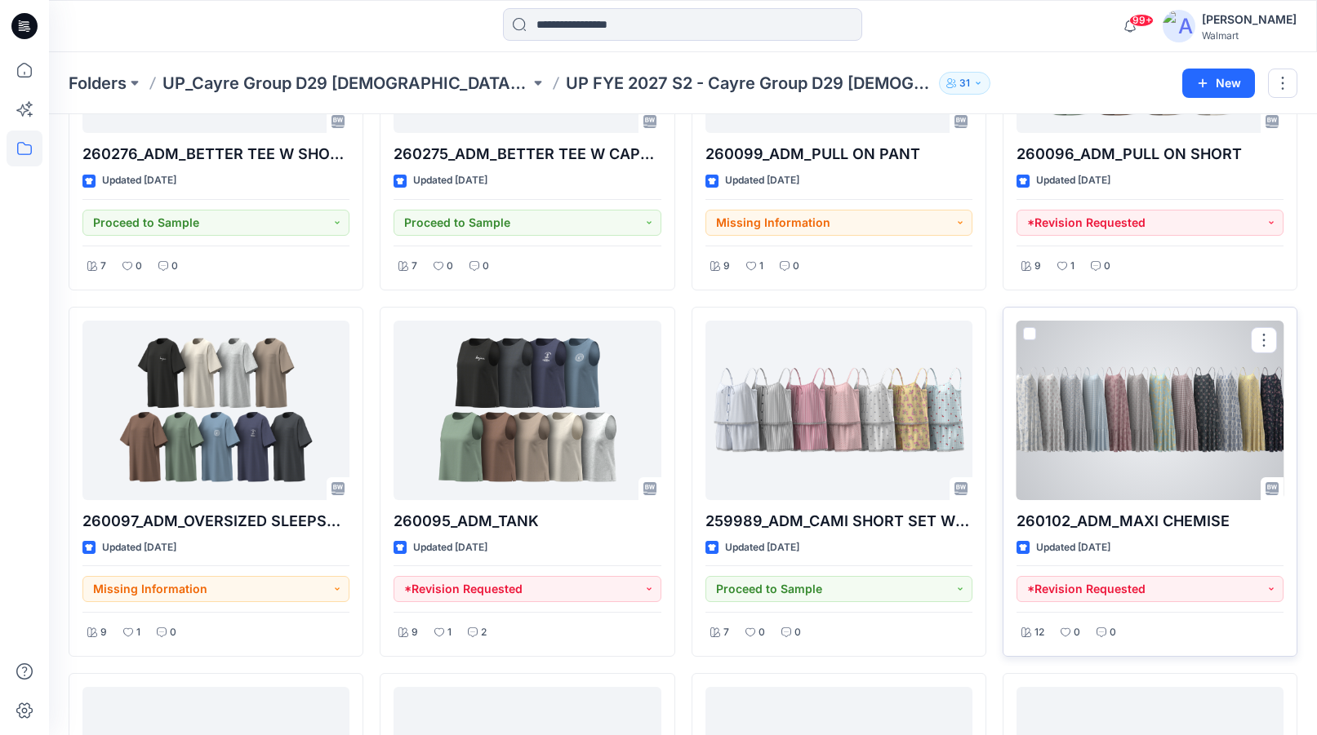
scroll to position [2036, 0]
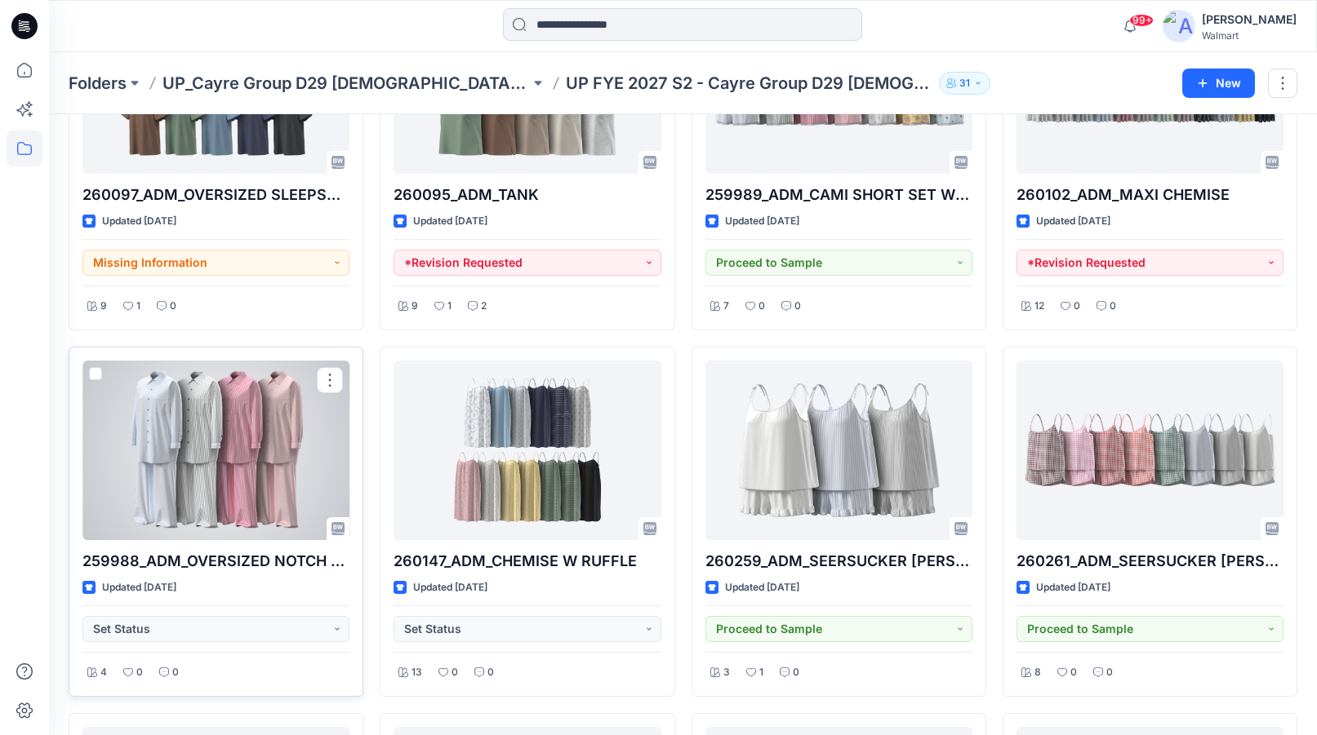
click at [232, 443] on div at bounding box center [215, 451] width 267 height 180
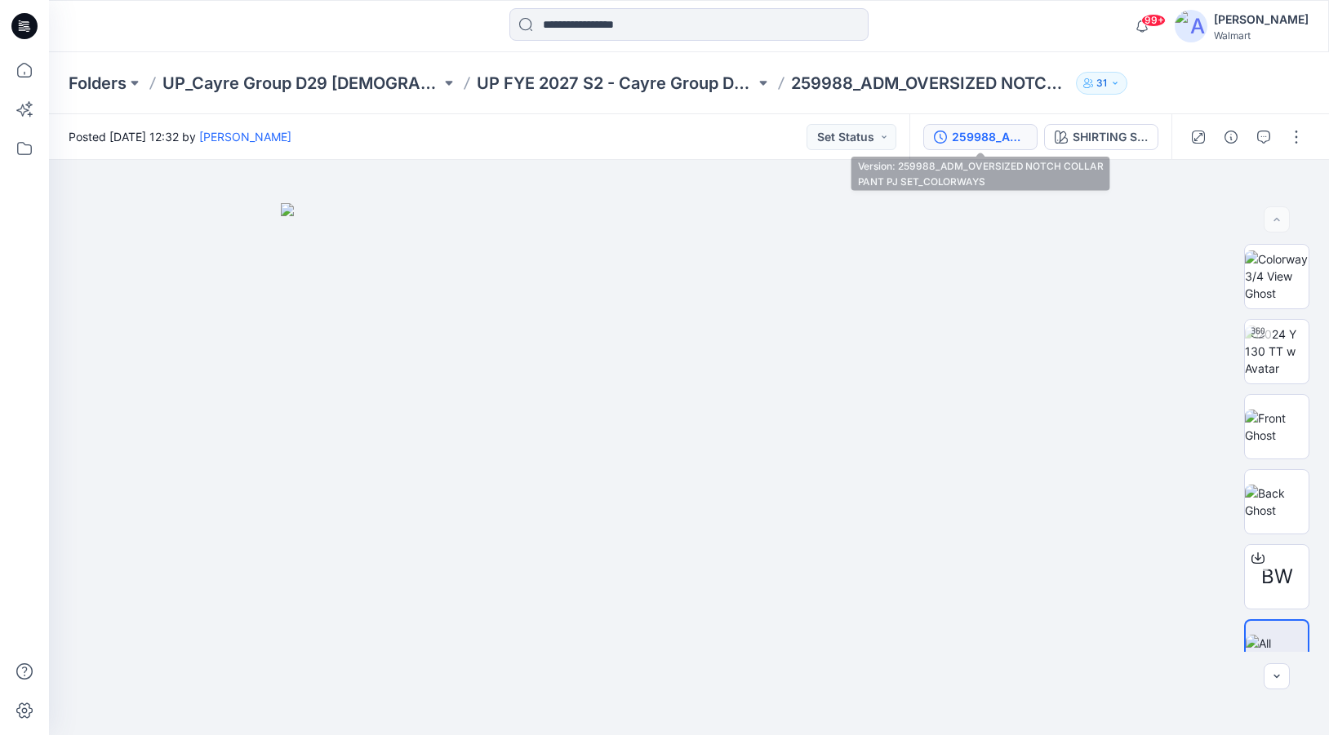
click at [970, 142] on div "259988_ADM_OVERSIZED NOTCH COLLAR PANT PJ SET_COLORWAYS" at bounding box center [989, 137] width 75 height 18
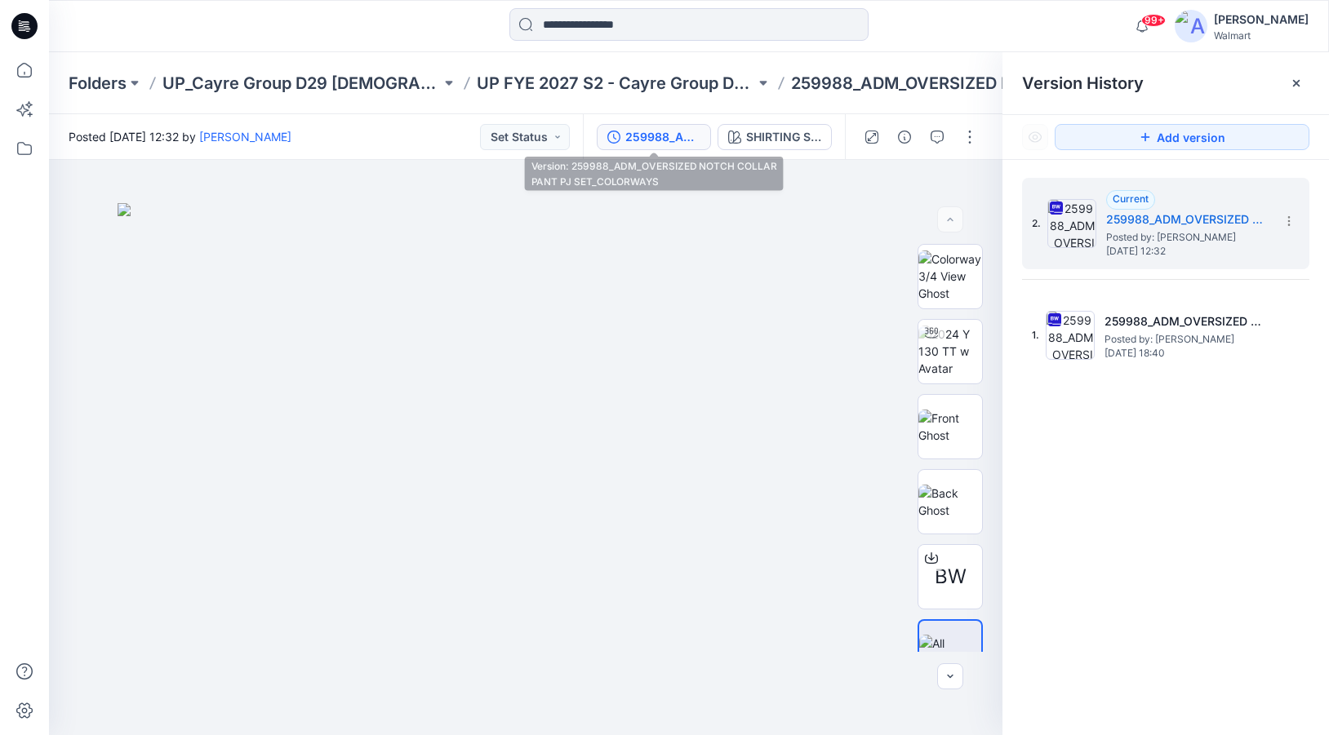
click at [669, 131] on div "259988_ADM_OVERSIZED NOTCH COLLAR PANT PJ SET_COLORWAYS" at bounding box center [662, 137] width 75 height 18
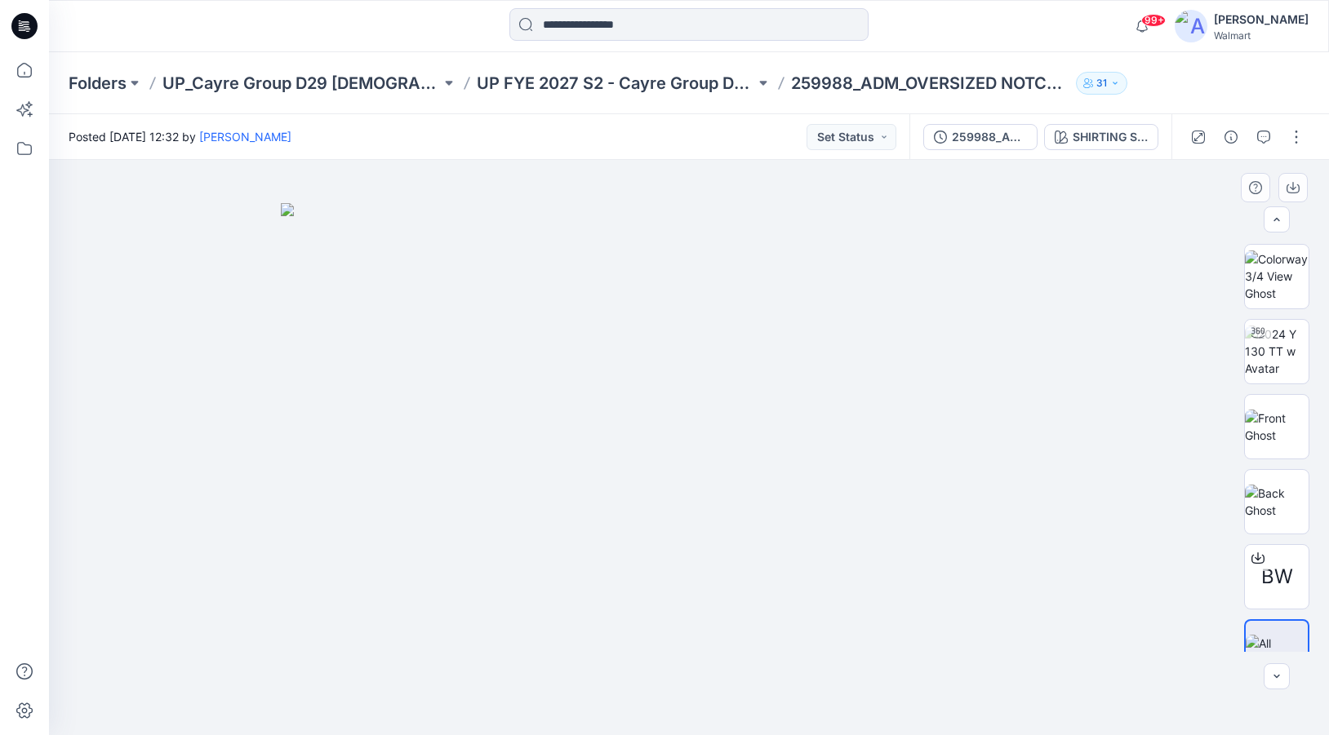
scroll to position [33, 0]
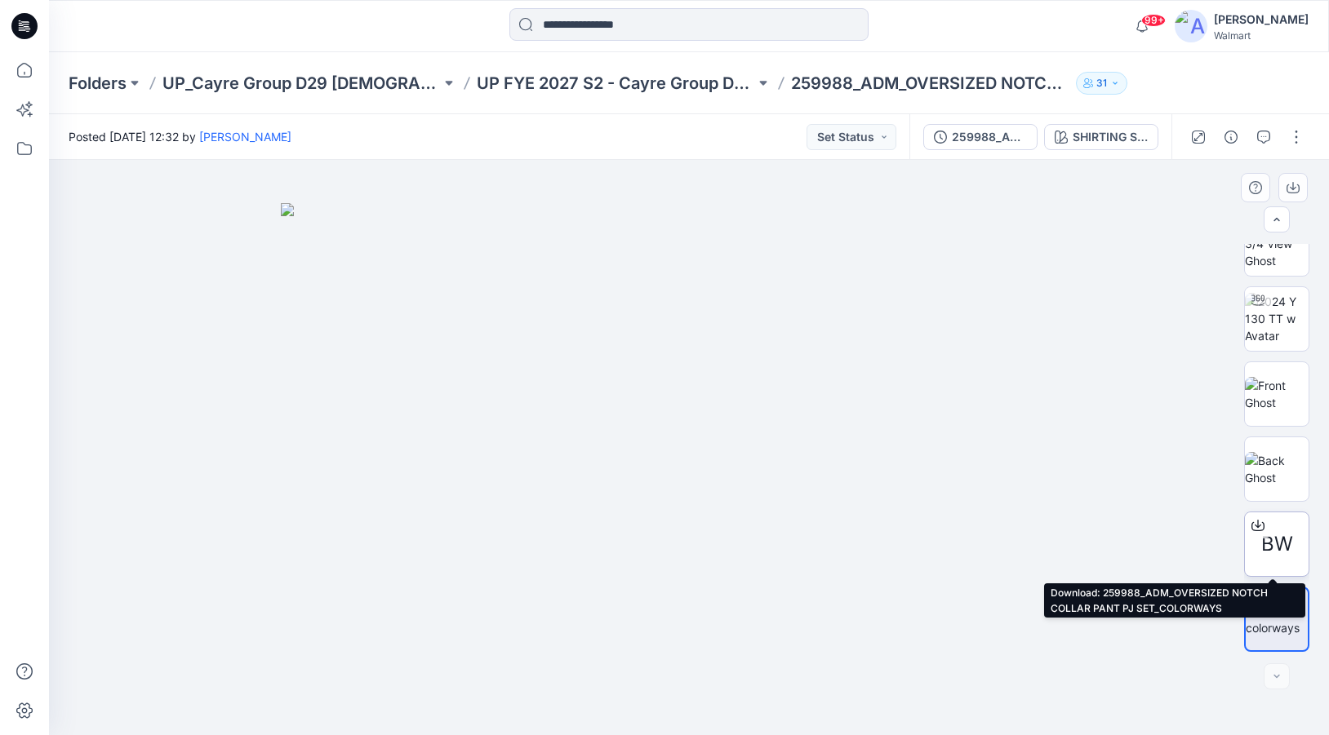
click at [1273, 535] on span "BW" at bounding box center [1277, 544] width 32 height 29
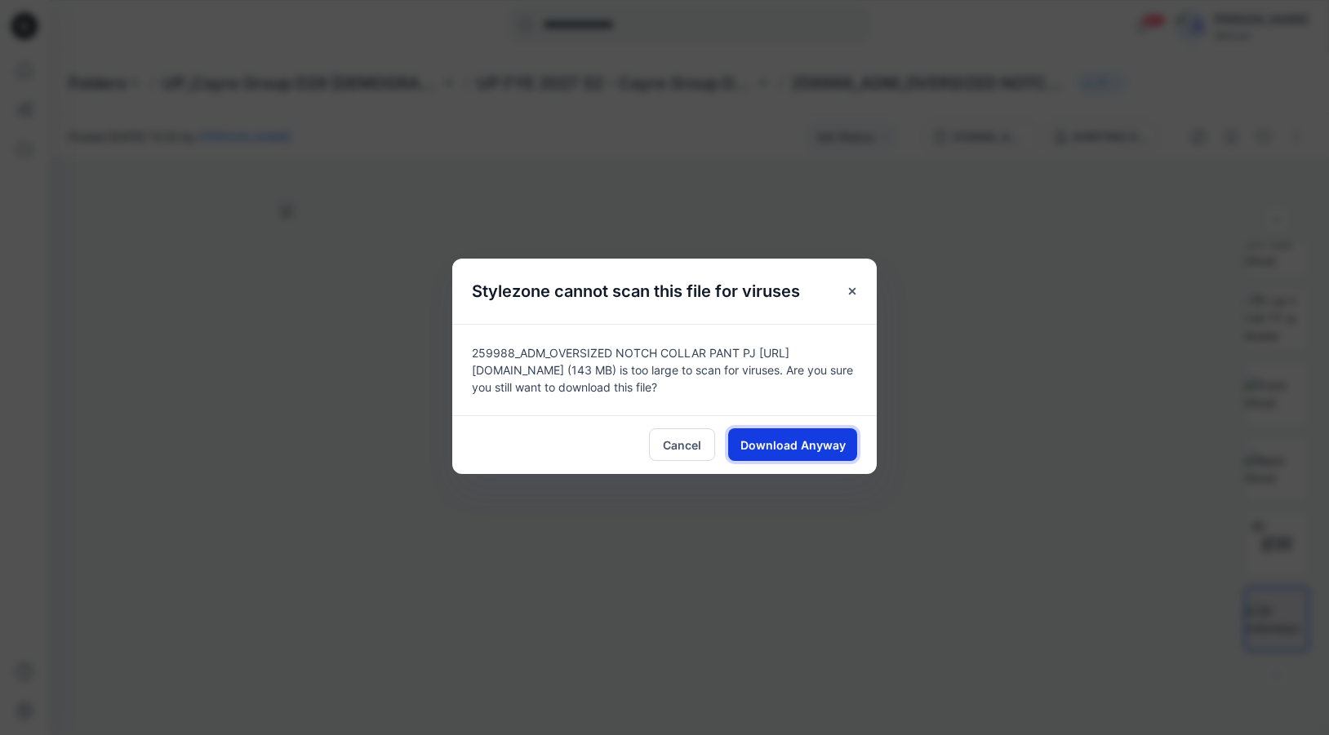
click at [806, 455] on button "Download Anyway" at bounding box center [792, 445] width 129 height 33
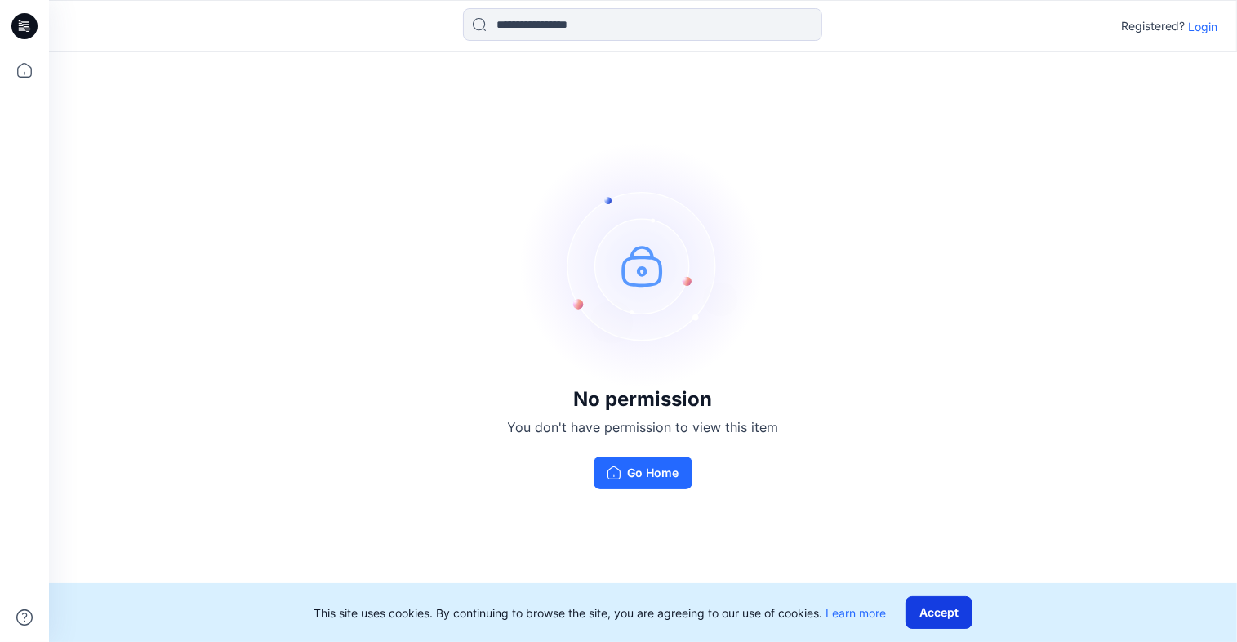
click at [956, 612] on button "Accept" at bounding box center [938, 612] width 67 height 33
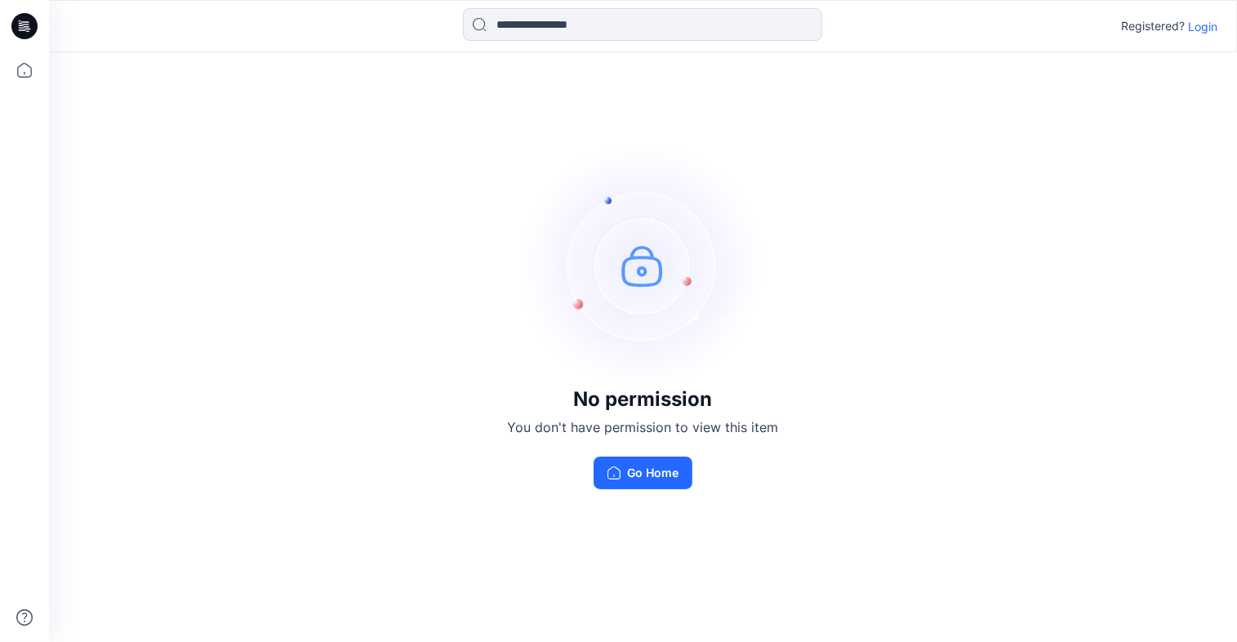
click at [1202, 25] on p "Login" at bounding box center [1202, 26] width 29 height 17
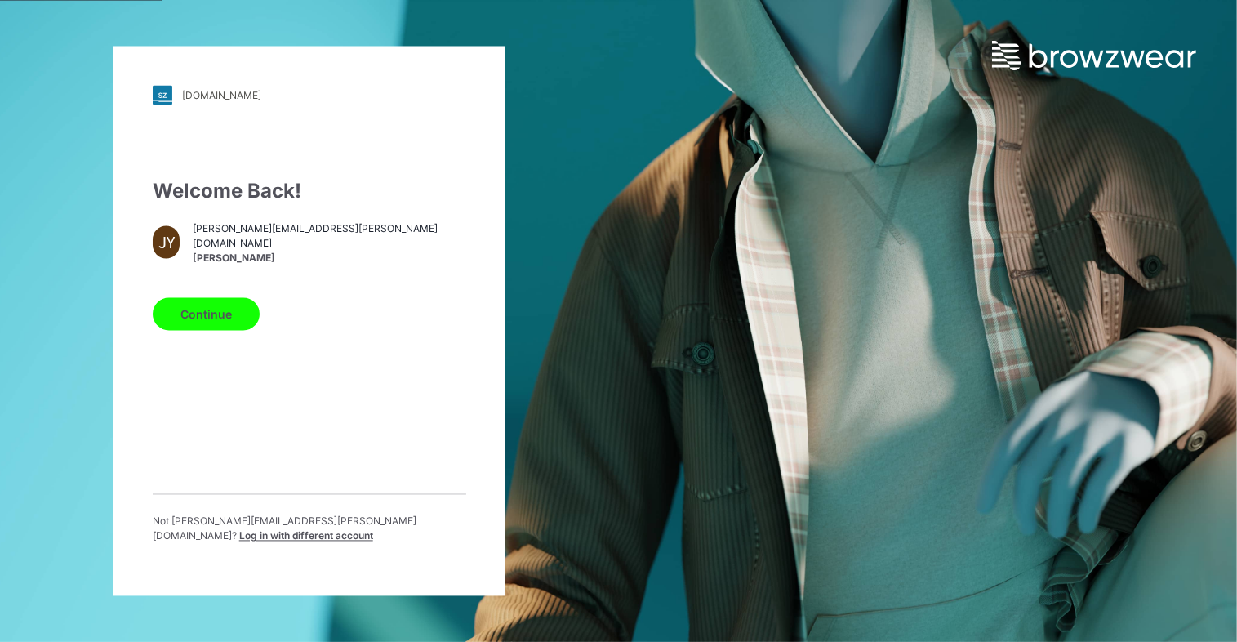
click at [181, 328] on button "Continue" at bounding box center [206, 314] width 107 height 33
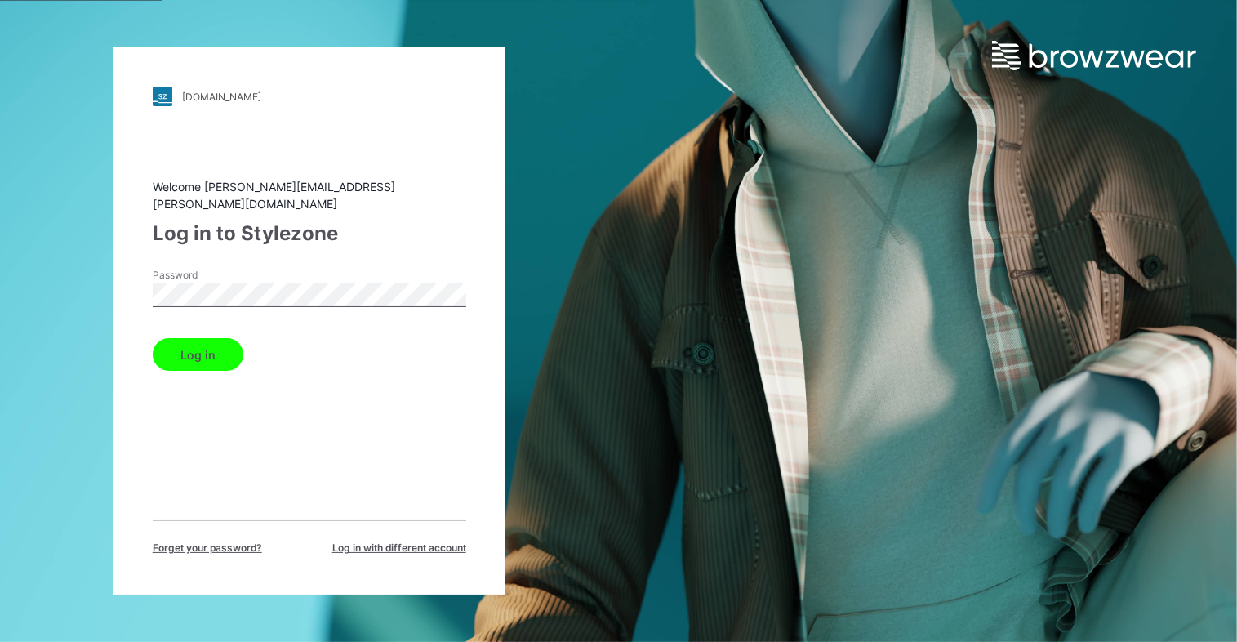
click at [204, 352] on button "Log in" at bounding box center [198, 354] width 91 height 33
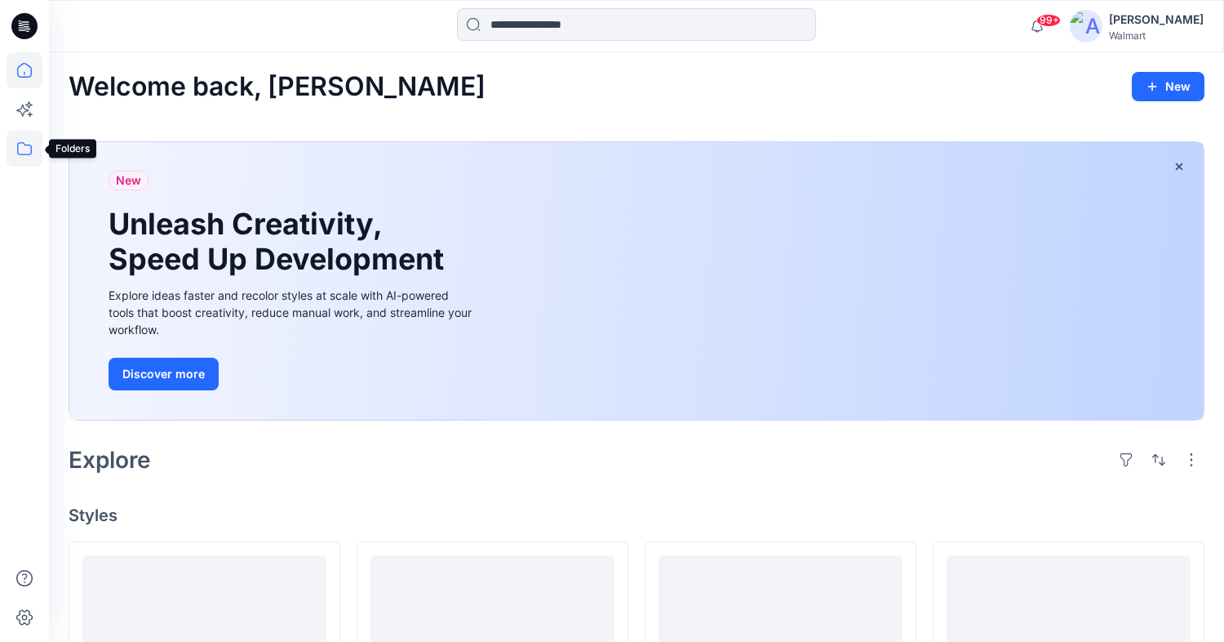
click at [28, 144] on icon at bounding box center [24, 148] width 15 height 13
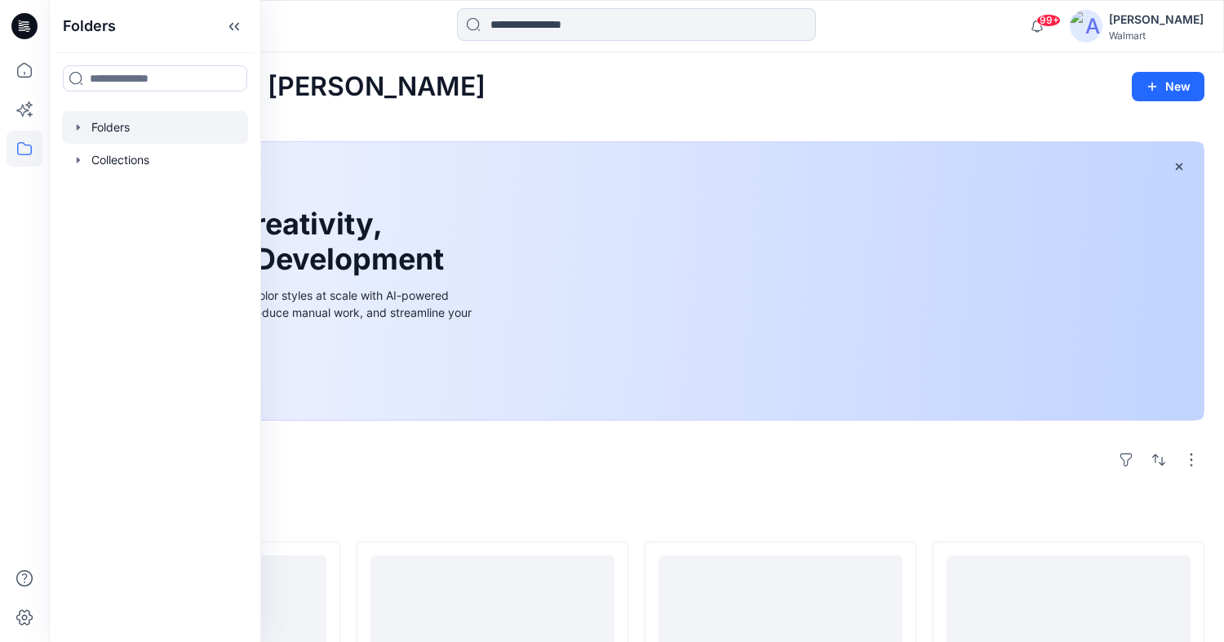
click at [77, 131] on icon "button" at bounding box center [78, 127] width 13 height 13
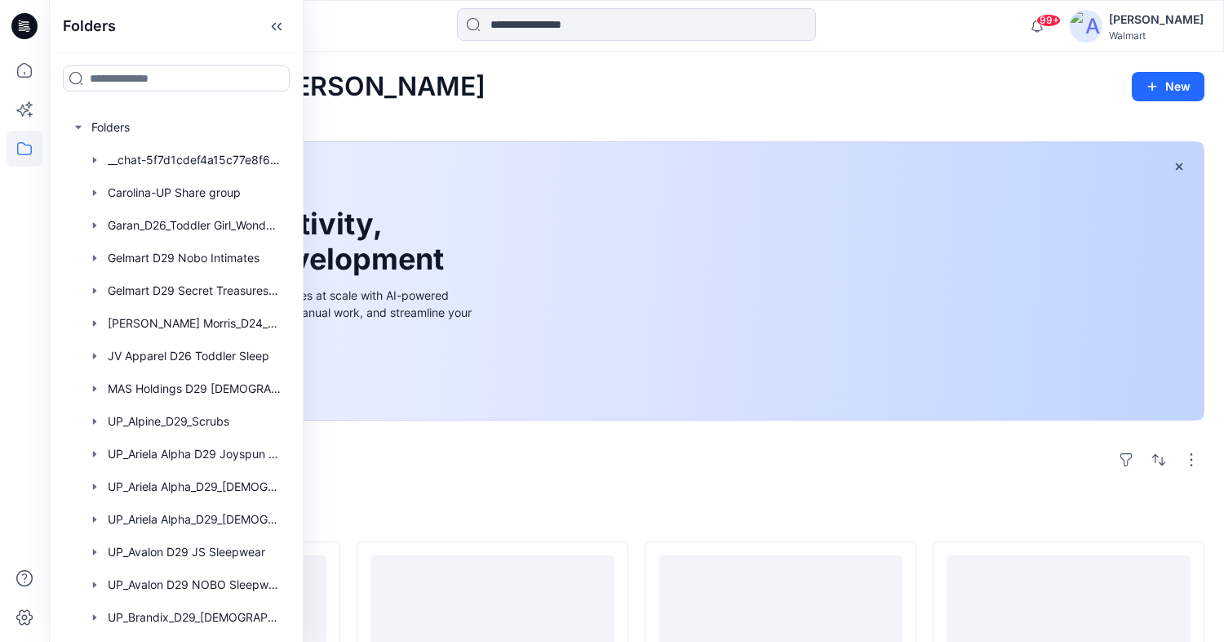
drag, startPoint x: 295, startPoint y: 182, endPoint x: 290, endPoint y: 240, distance: 58.2
click at [290, 240] on div "Folders Folders __chat-5f7d1cdef4a15c77e8f6688f-61e6e4682b3f0da4287282df Caroli…" at bounding box center [176, 321] width 255 height 642
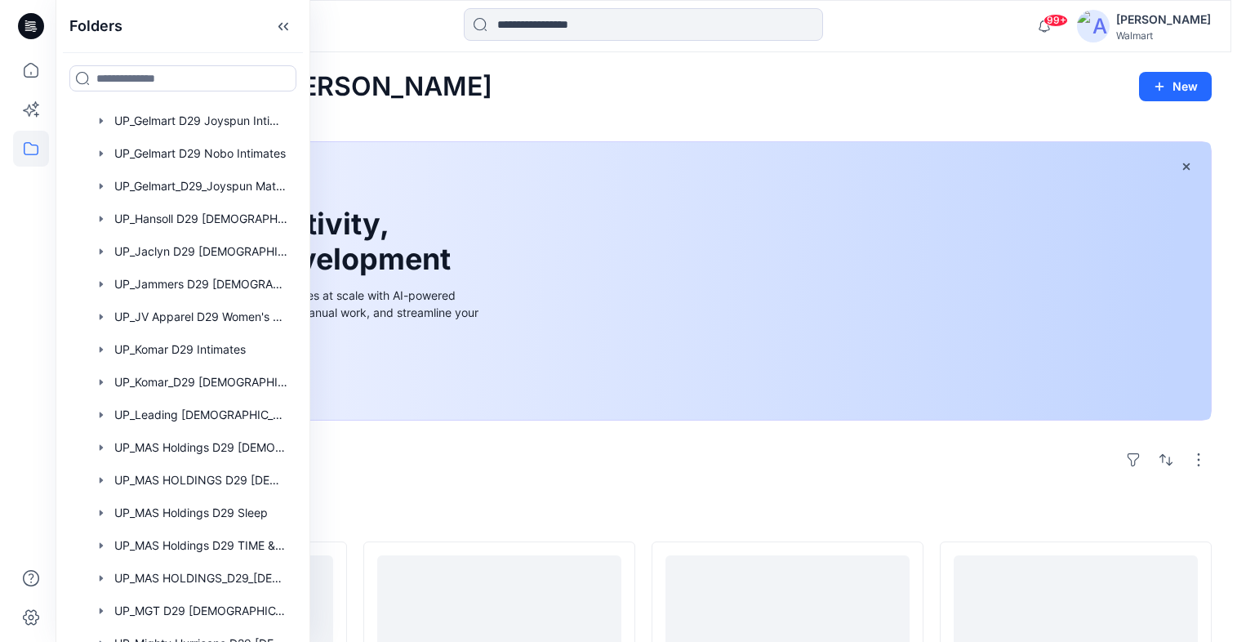
scroll to position [747, 0]
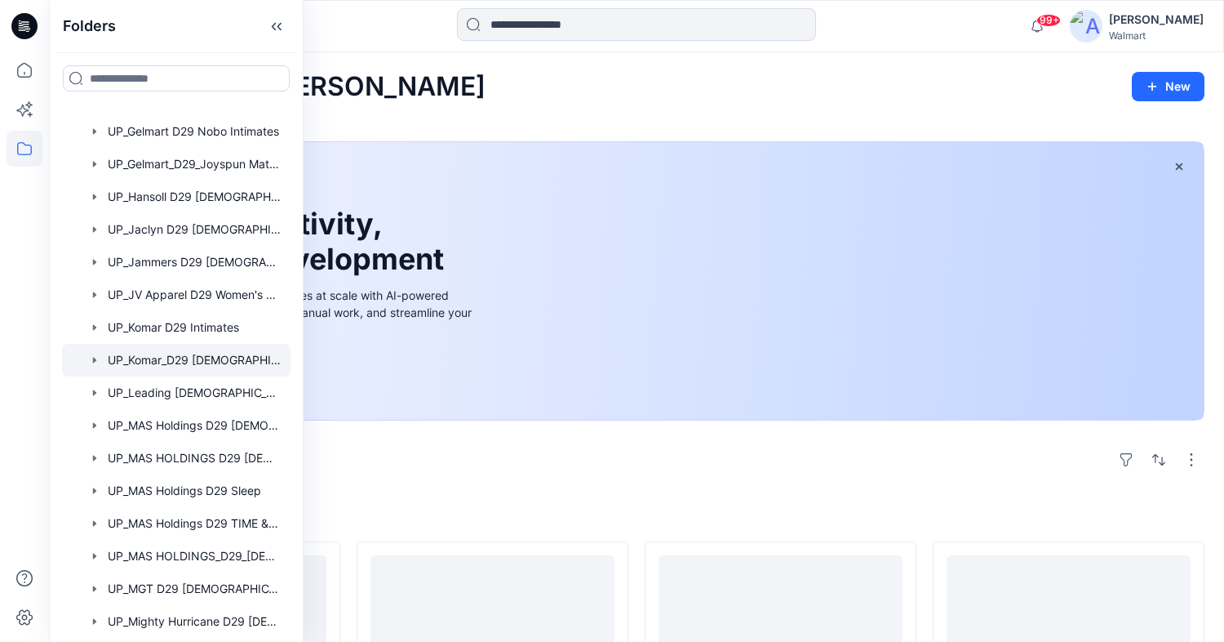
click at [184, 357] on div at bounding box center [176, 360] width 229 height 33
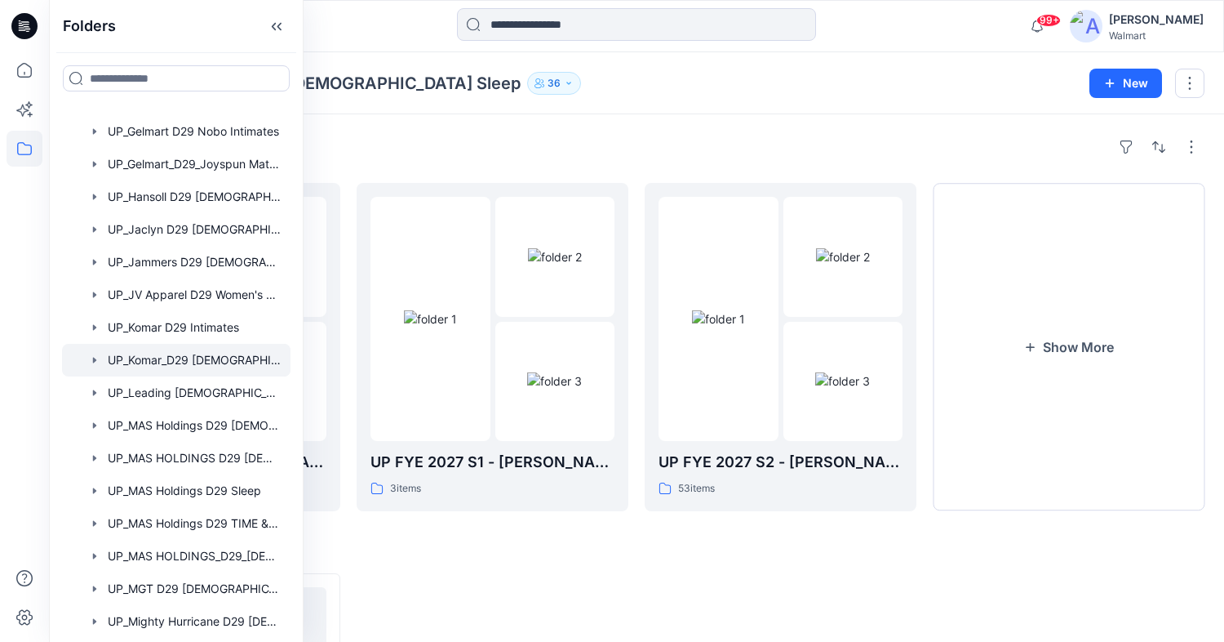
click at [701, 78] on div "Folders UP_Komar_D29 Ladies Sleep 36" at bounding box center [573, 83] width 1009 height 23
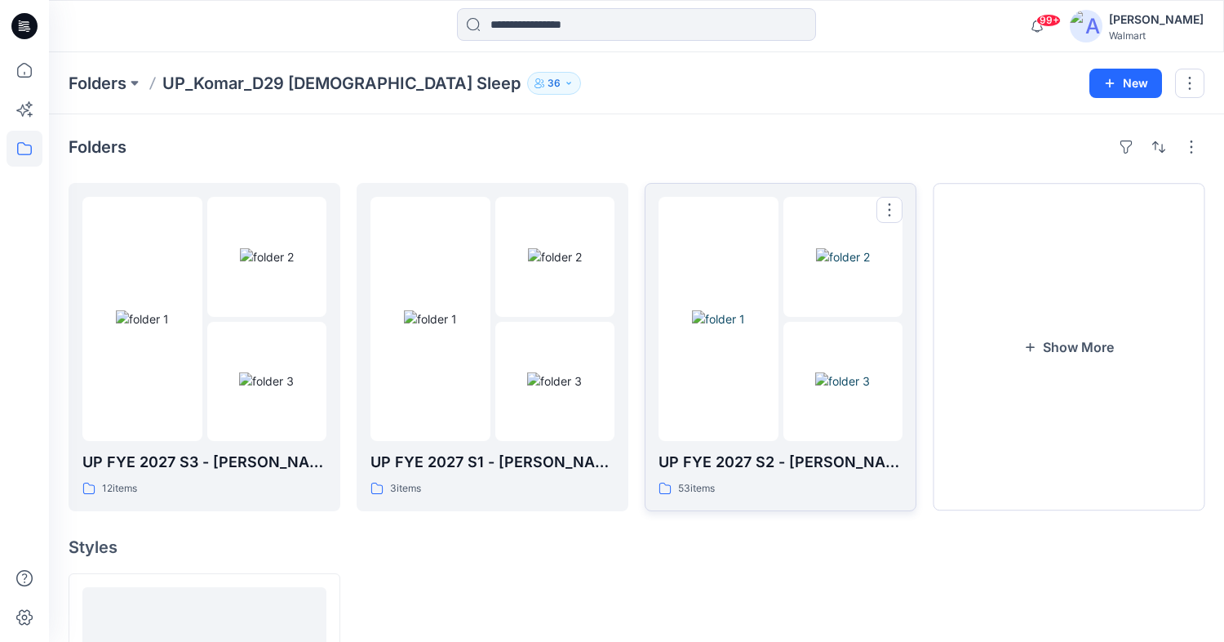
click at [745, 327] on img at bounding box center [718, 318] width 53 height 17
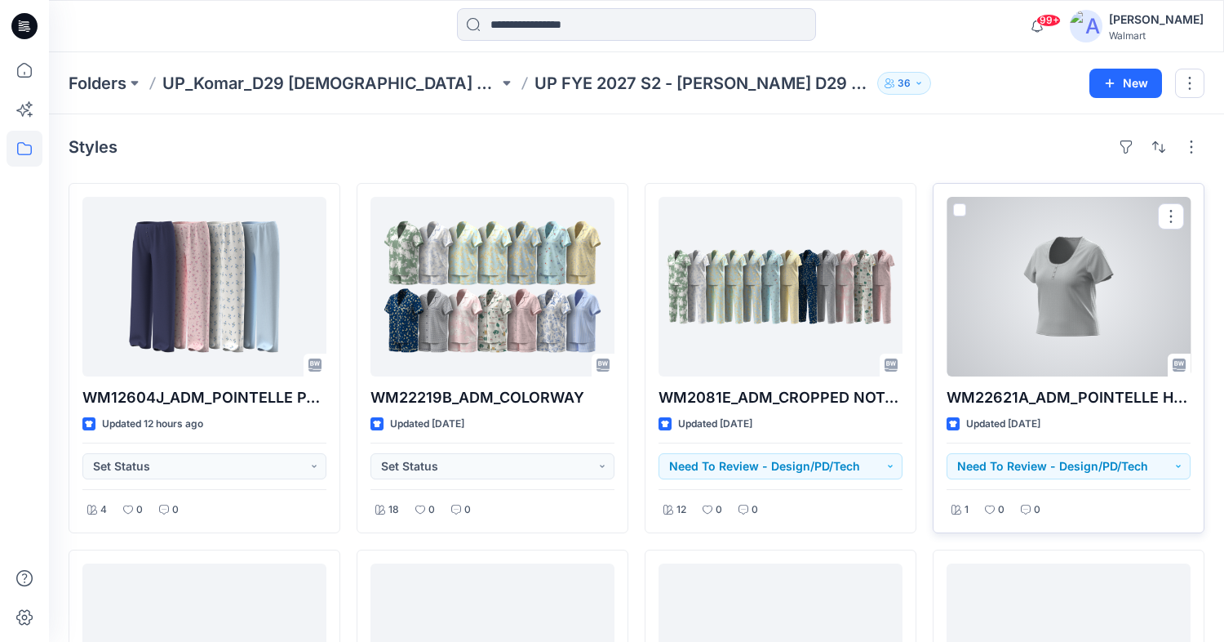
click at [1071, 297] on div at bounding box center [1069, 287] width 244 height 180
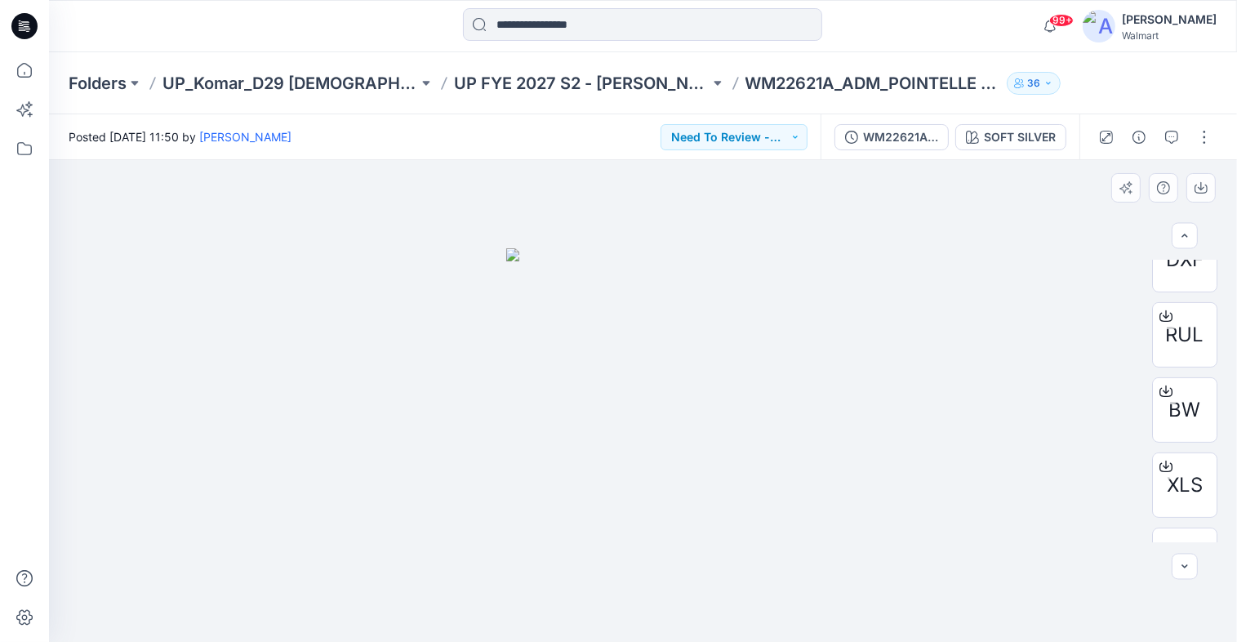
scroll to position [459, 0]
drag, startPoint x: 1221, startPoint y: 303, endPoint x: 1219, endPoint y: 492, distance: 189.4
click at [1217, 492] on div "42 % DXF RUL BW XLS" at bounding box center [1184, 401] width 65 height 282
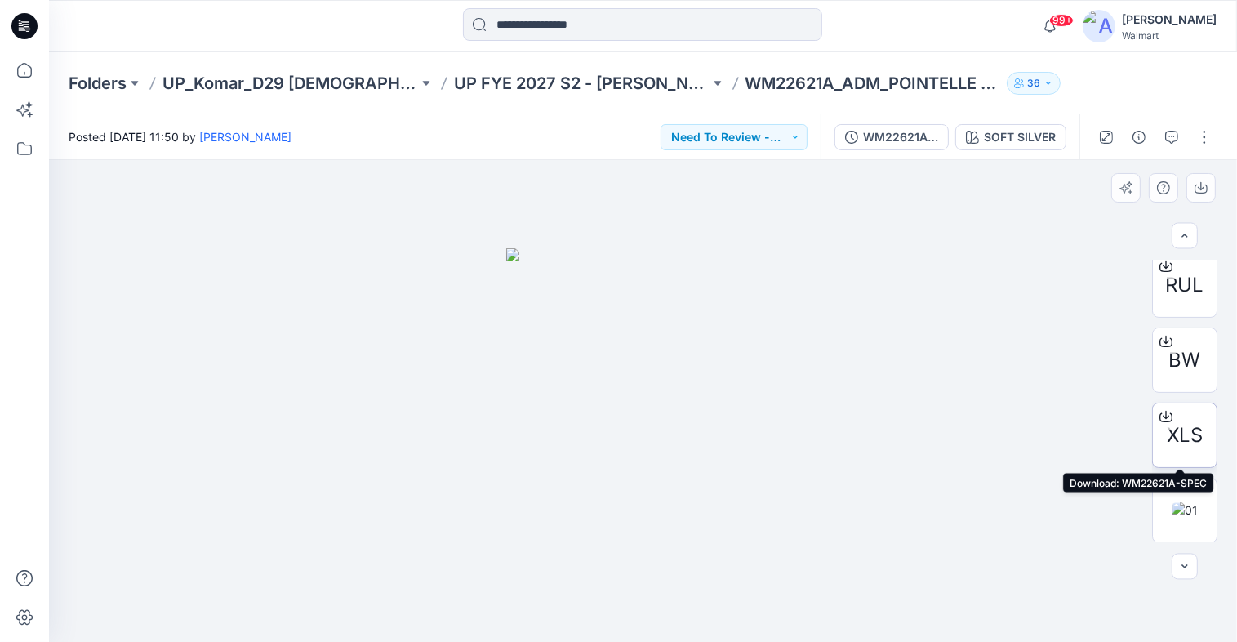
click at [1185, 427] on span "XLS" at bounding box center [1184, 434] width 36 height 29
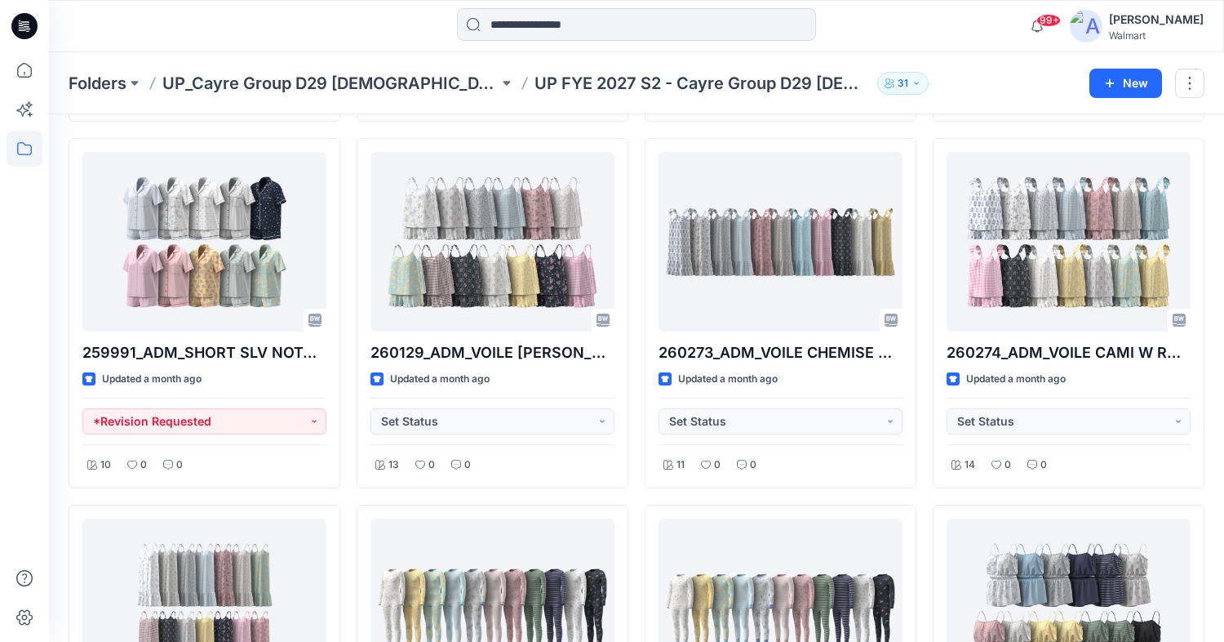
scroll to position [748, 0]
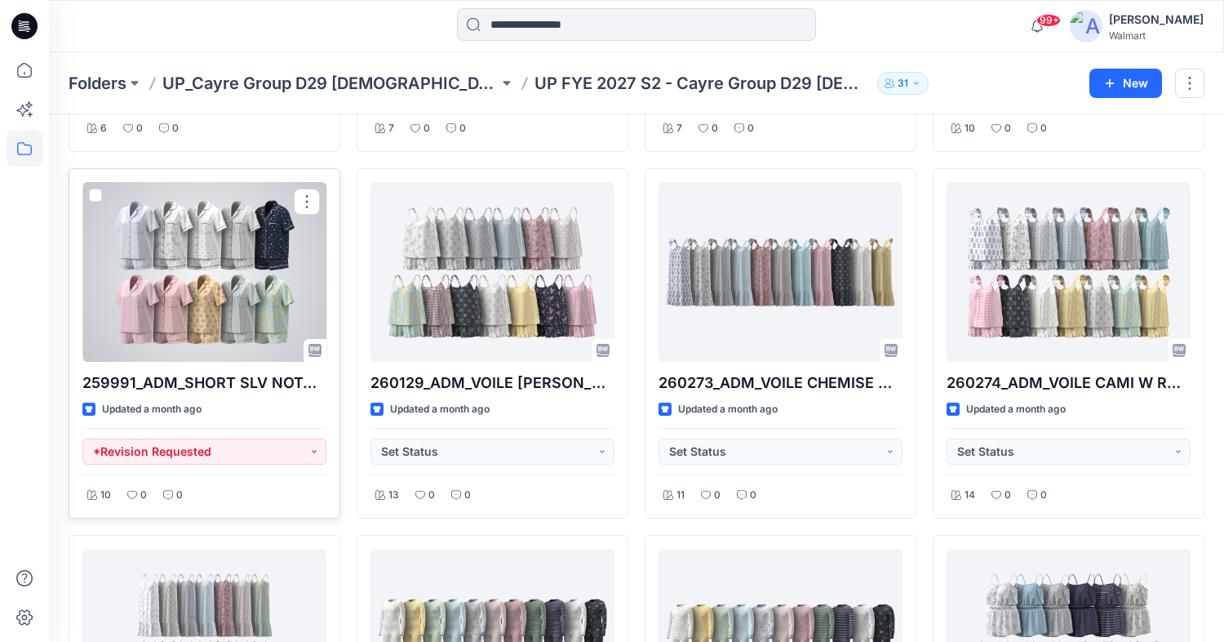
click at [197, 269] on div at bounding box center [204, 272] width 244 height 180
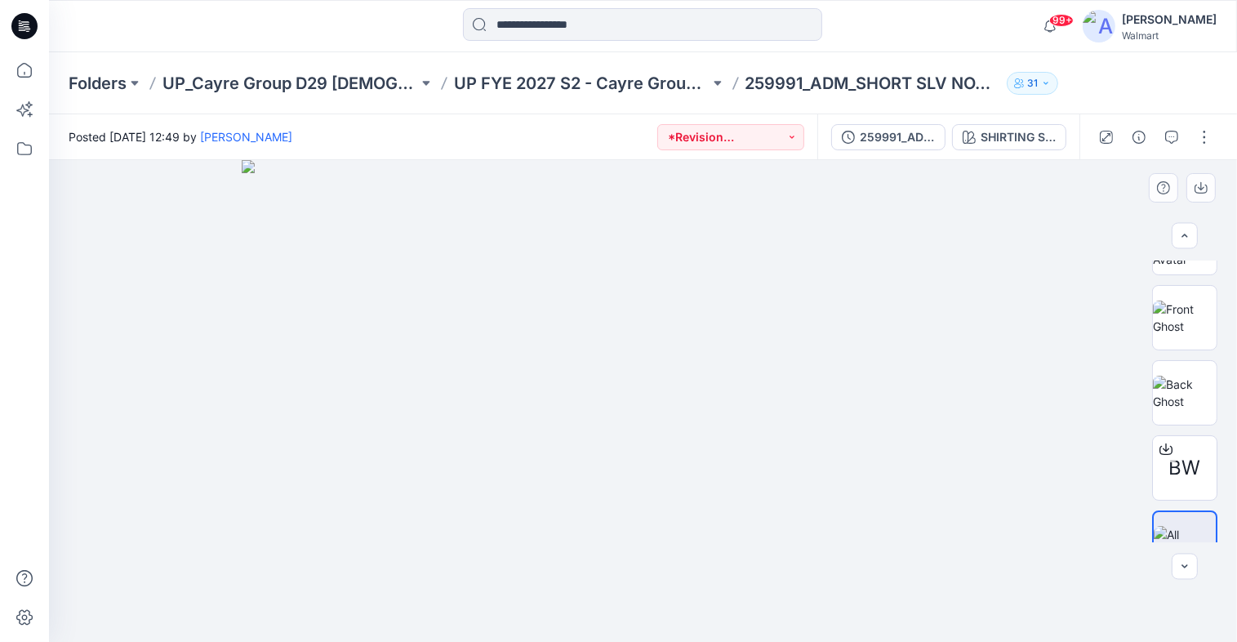
scroll to position [158, 0]
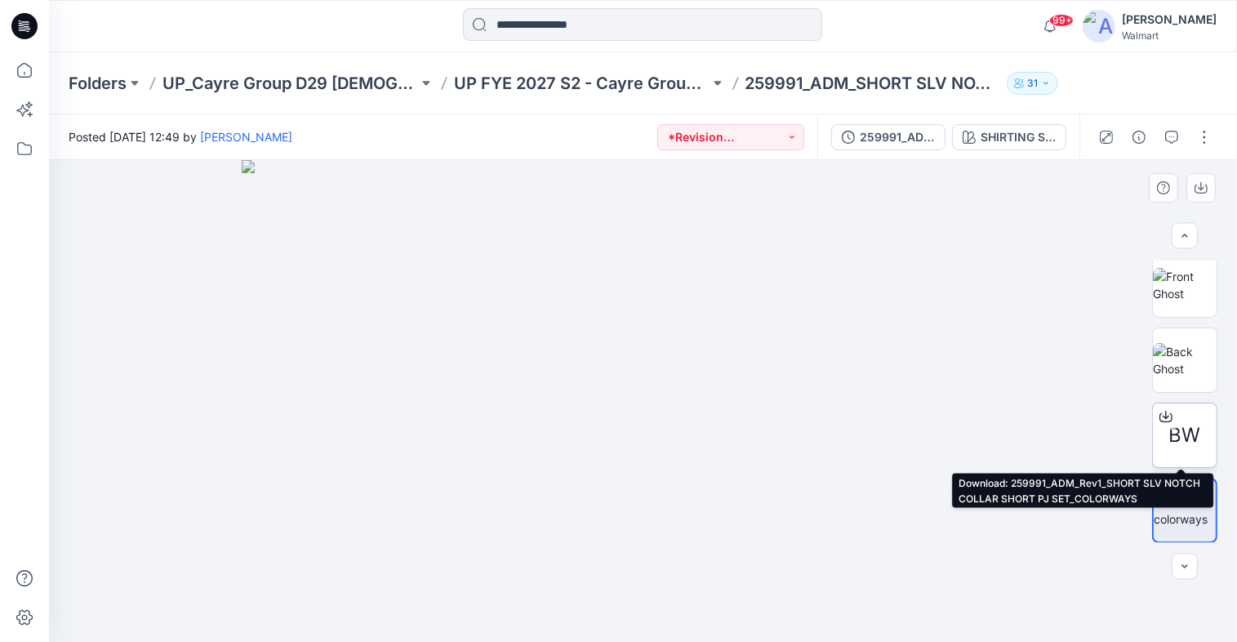
click at [1181, 431] on span "BW" at bounding box center [1185, 434] width 32 height 29
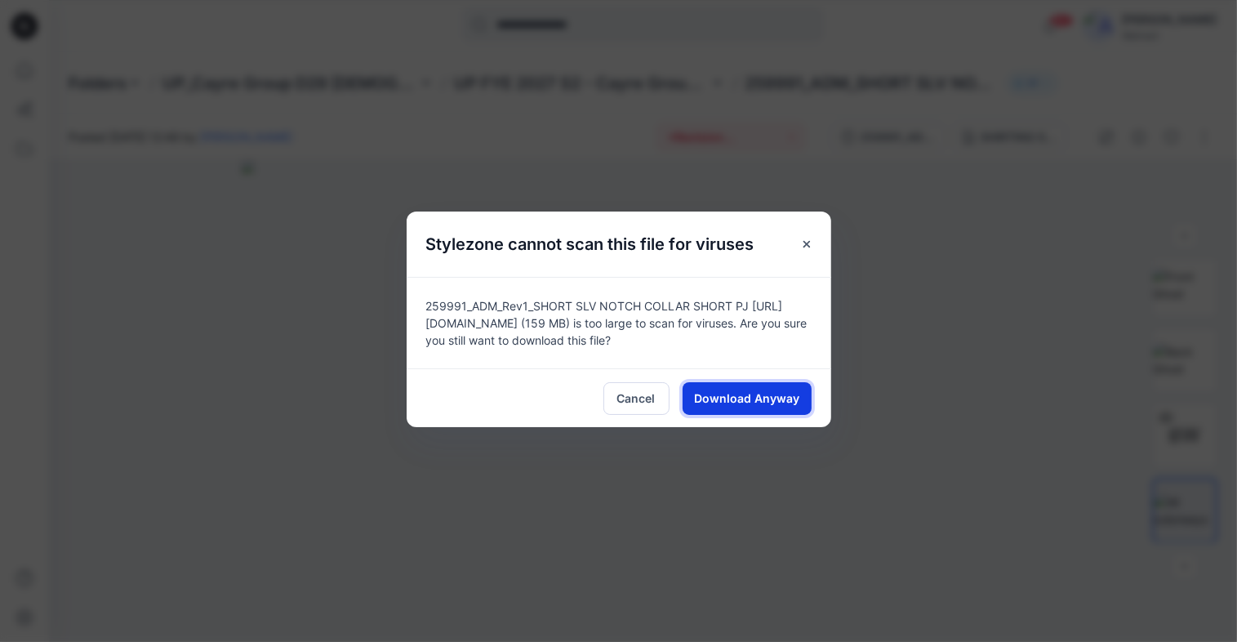
click at [752, 389] on span "Download Anyway" at bounding box center [746, 397] width 105 height 17
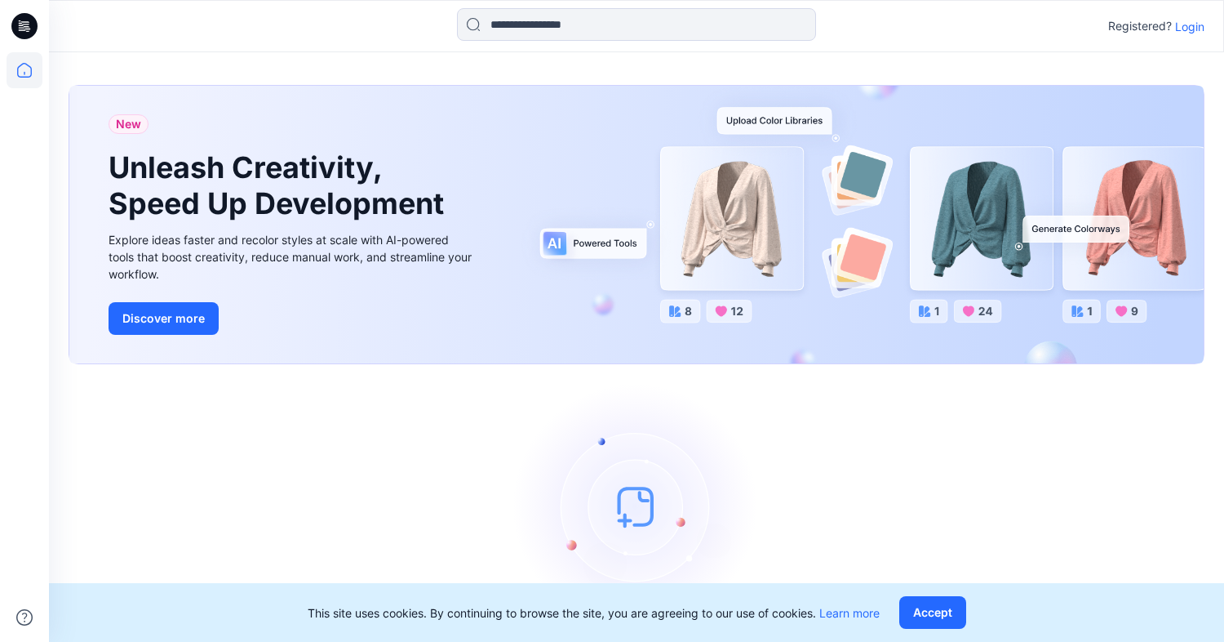
click at [1194, 24] on p "Login" at bounding box center [1189, 26] width 29 height 17
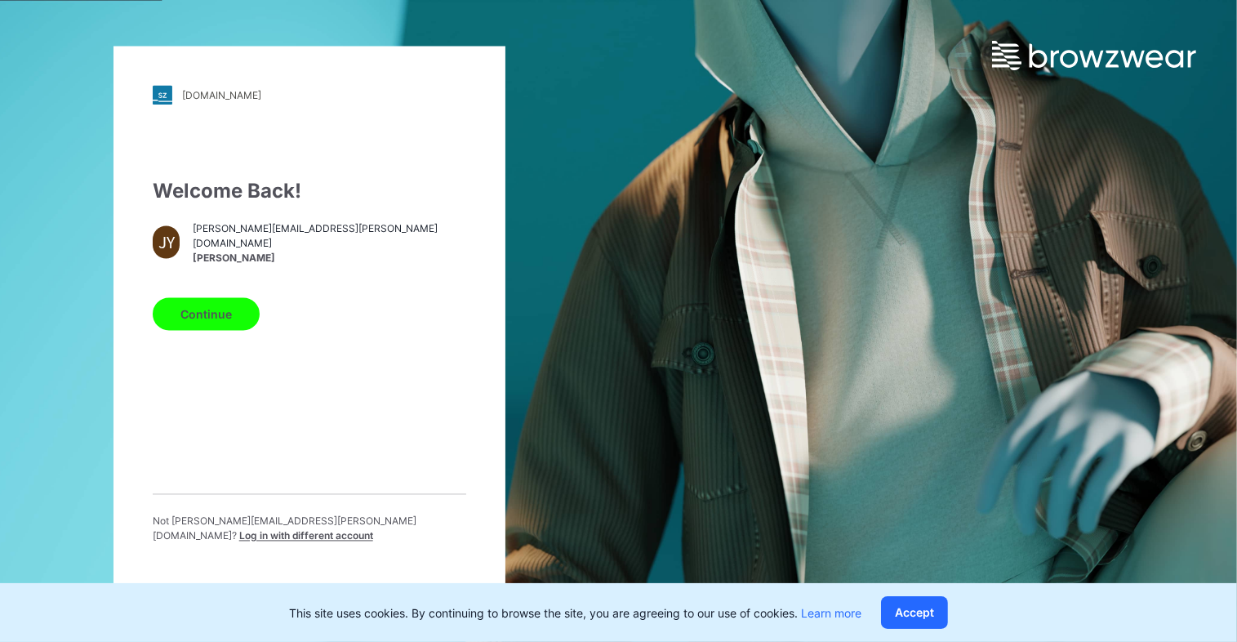
click at [215, 317] on button "Continue" at bounding box center [206, 314] width 107 height 33
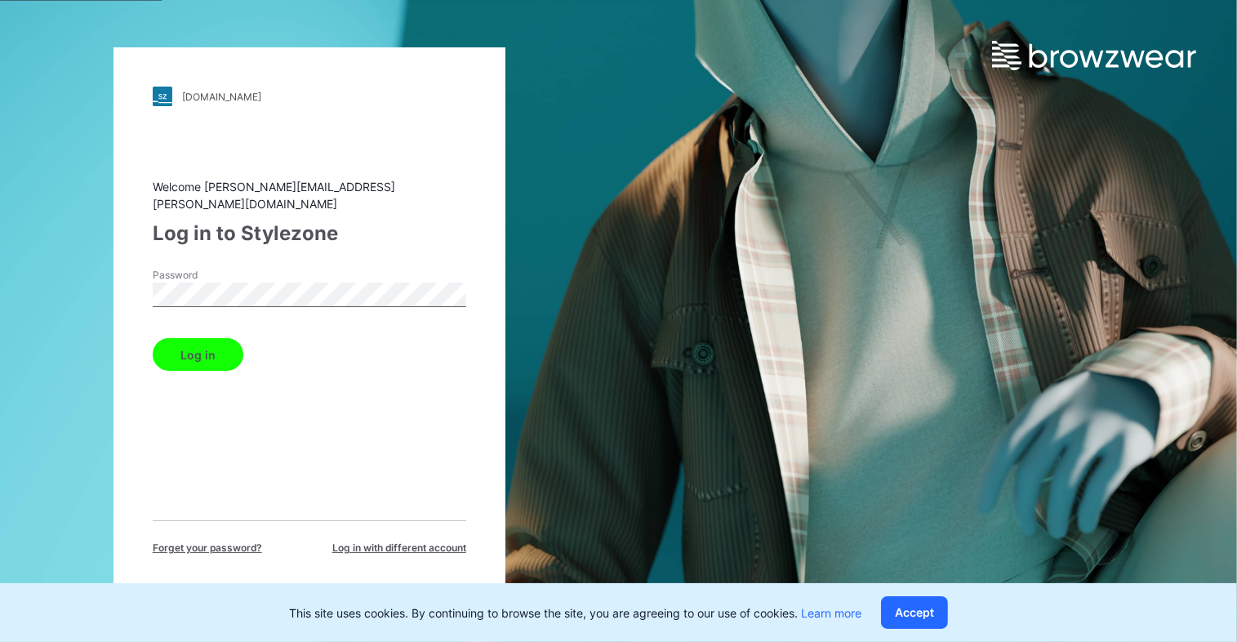
click at [207, 344] on button "Log in" at bounding box center [198, 354] width 91 height 33
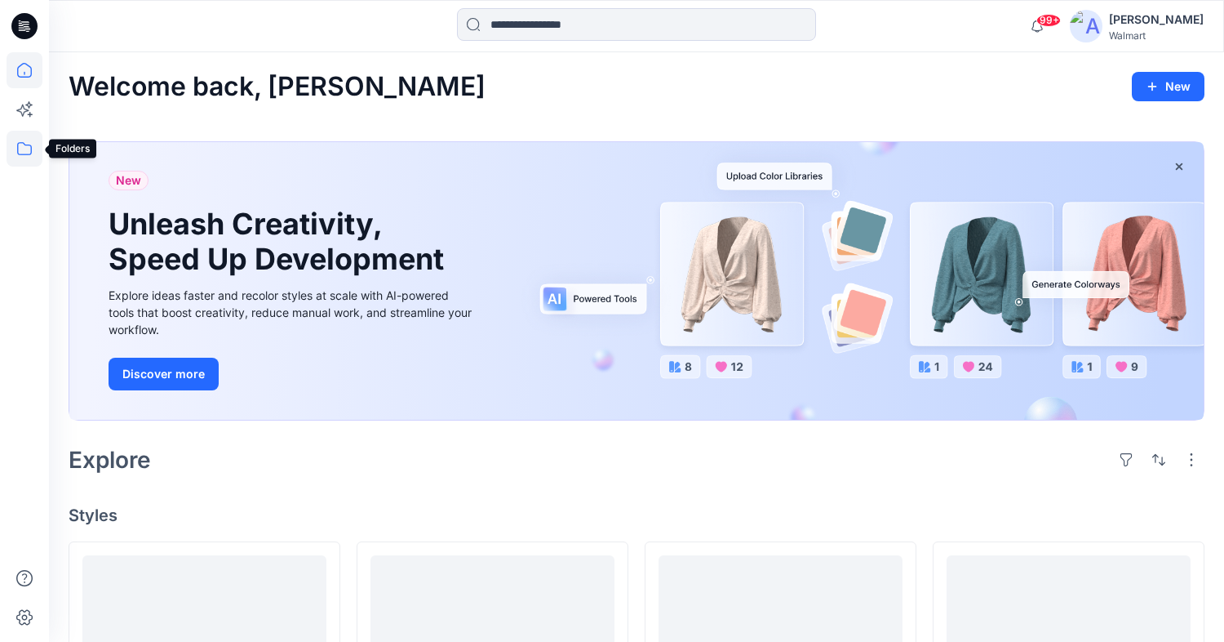
click at [28, 150] on icon at bounding box center [25, 149] width 36 height 36
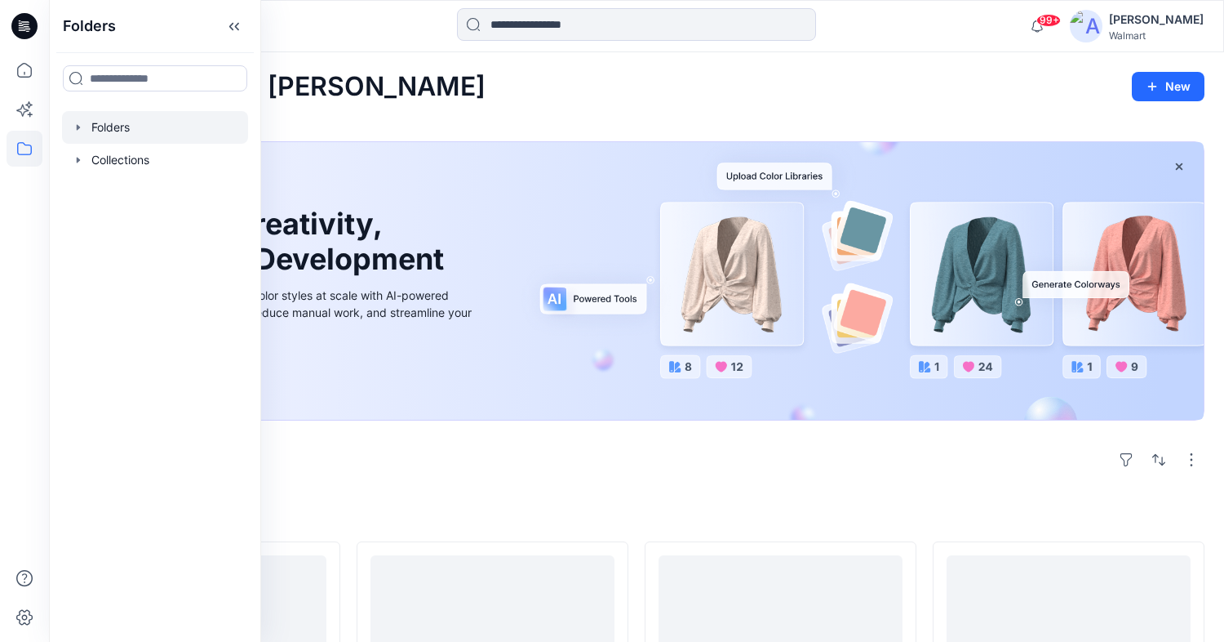
click at [81, 128] on icon "button" at bounding box center [78, 127] width 13 height 13
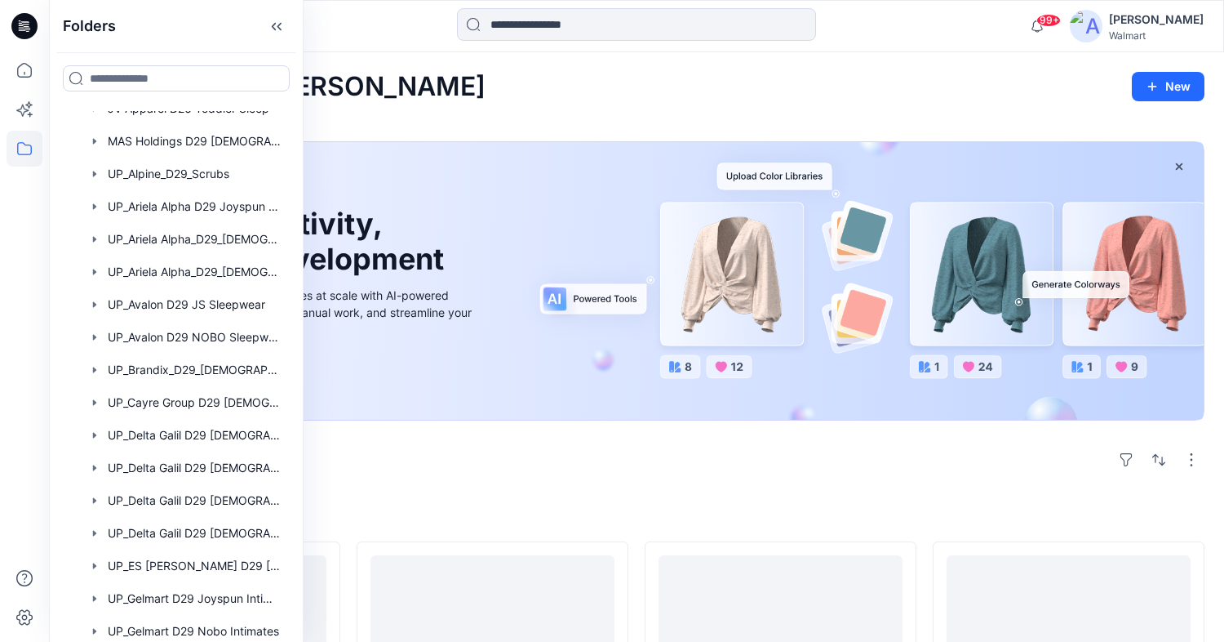
scroll to position [248, 0]
click at [196, 402] on div at bounding box center [176, 401] width 229 height 33
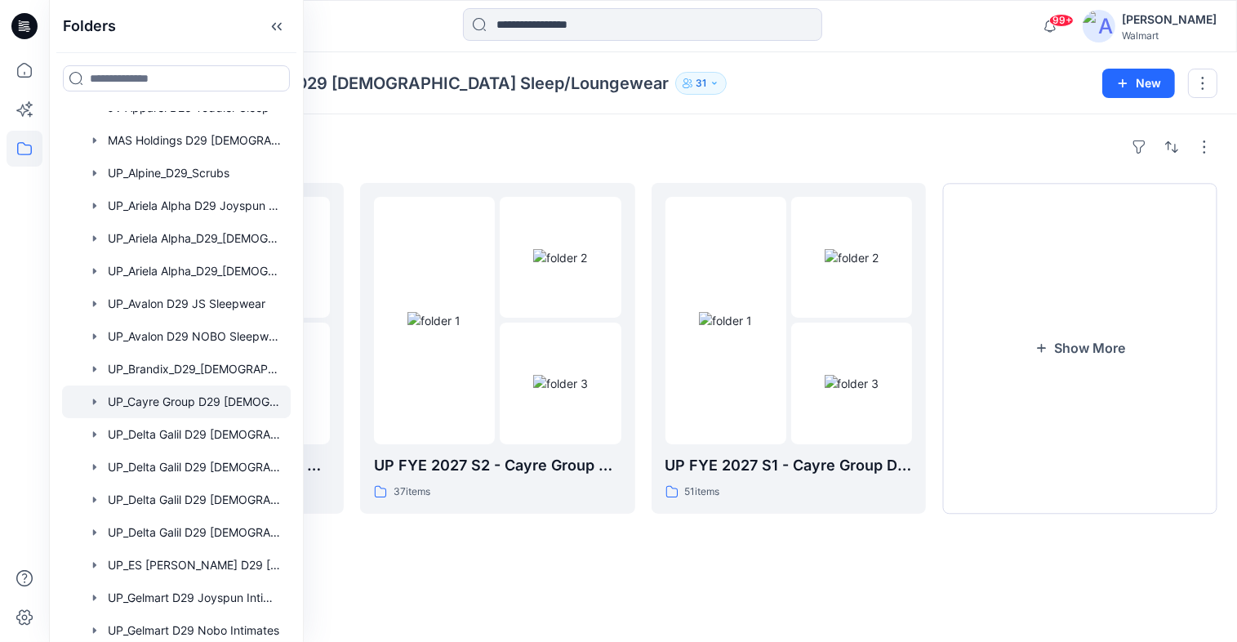
click at [721, 100] on div "Folders UP_Cayre Group D29 [DEMOGRAPHIC_DATA] Sleep/Loungewear 31 New" at bounding box center [643, 83] width 1188 height 62
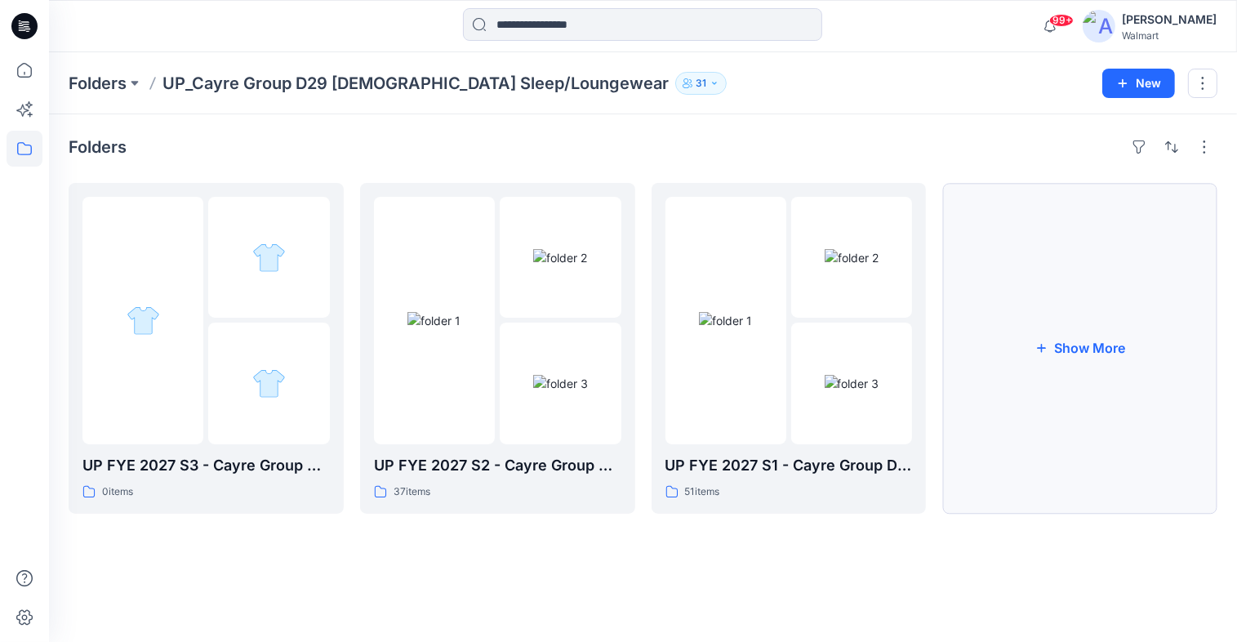
click at [1099, 340] on button "Show More" at bounding box center [1079, 348] width 275 height 331
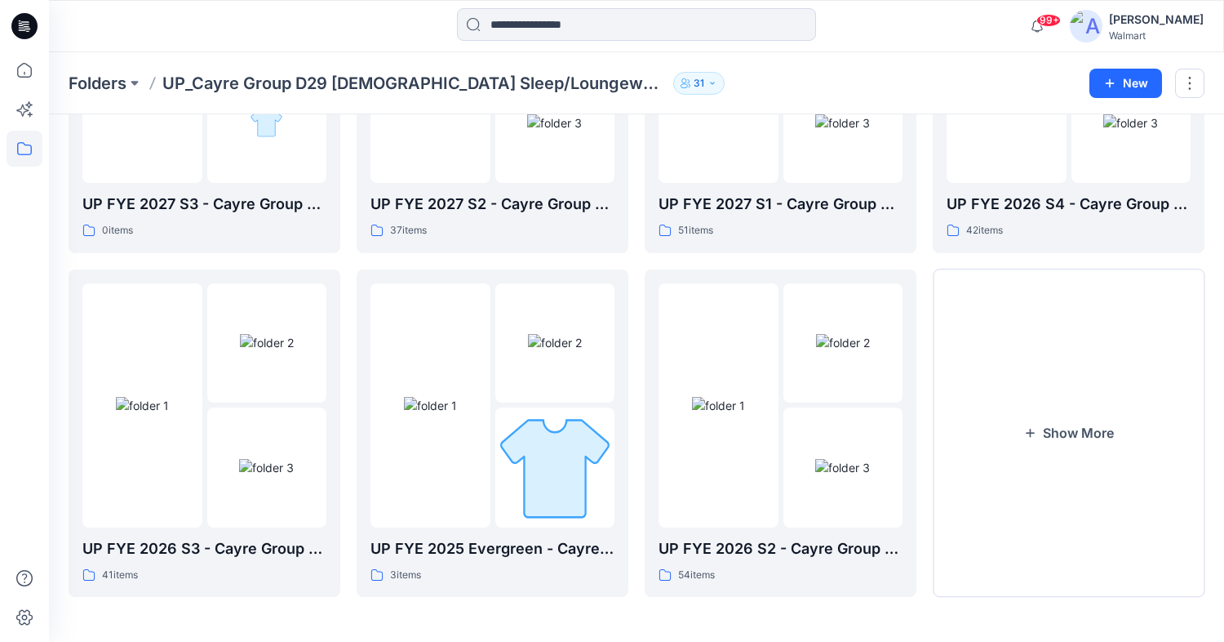
scroll to position [258, 0]
click at [1085, 429] on button "Show More" at bounding box center [1069, 433] width 272 height 328
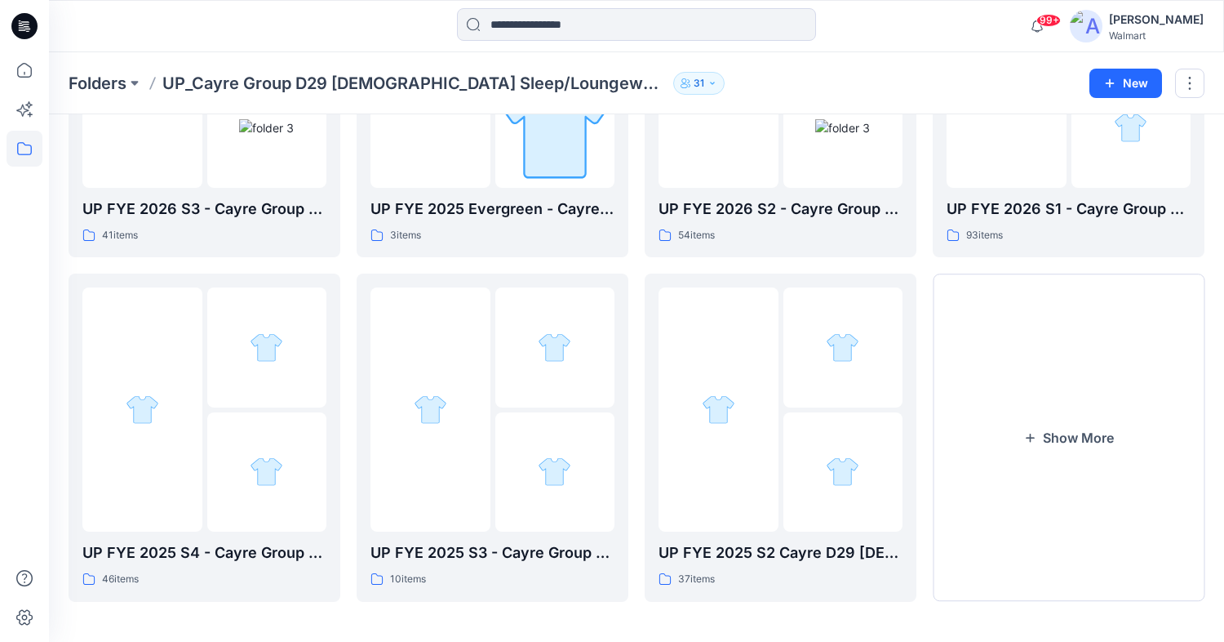
scroll to position [602, 0]
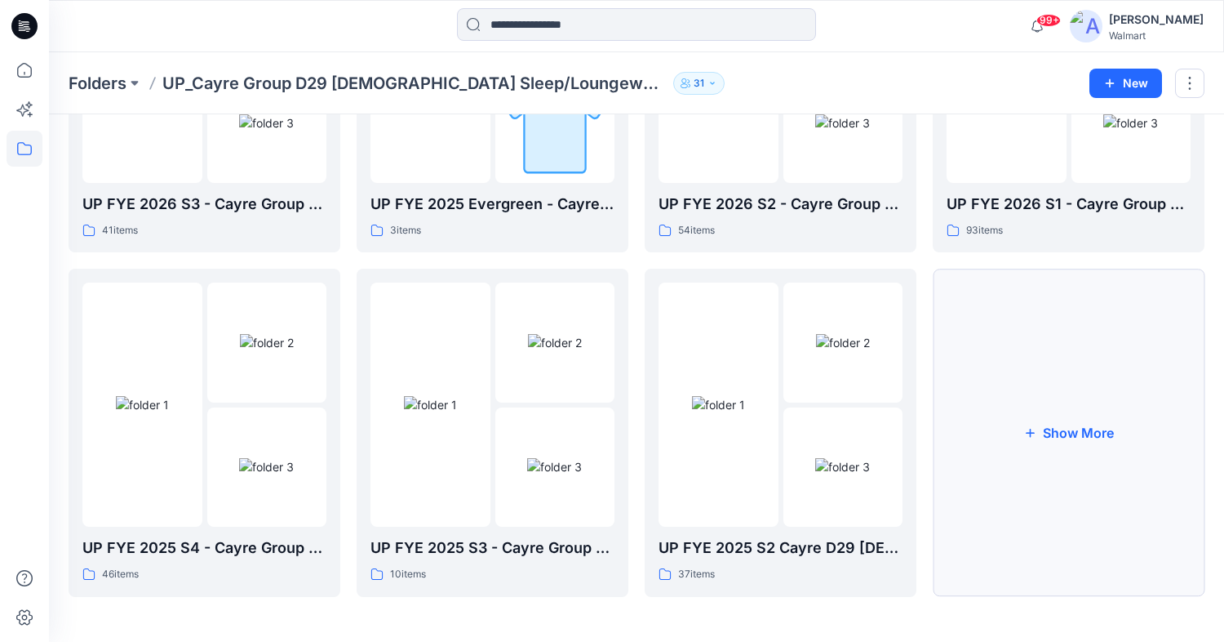
click at [1075, 437] on button "Show More" at bounding box center [1069, 433] width 272 height 328
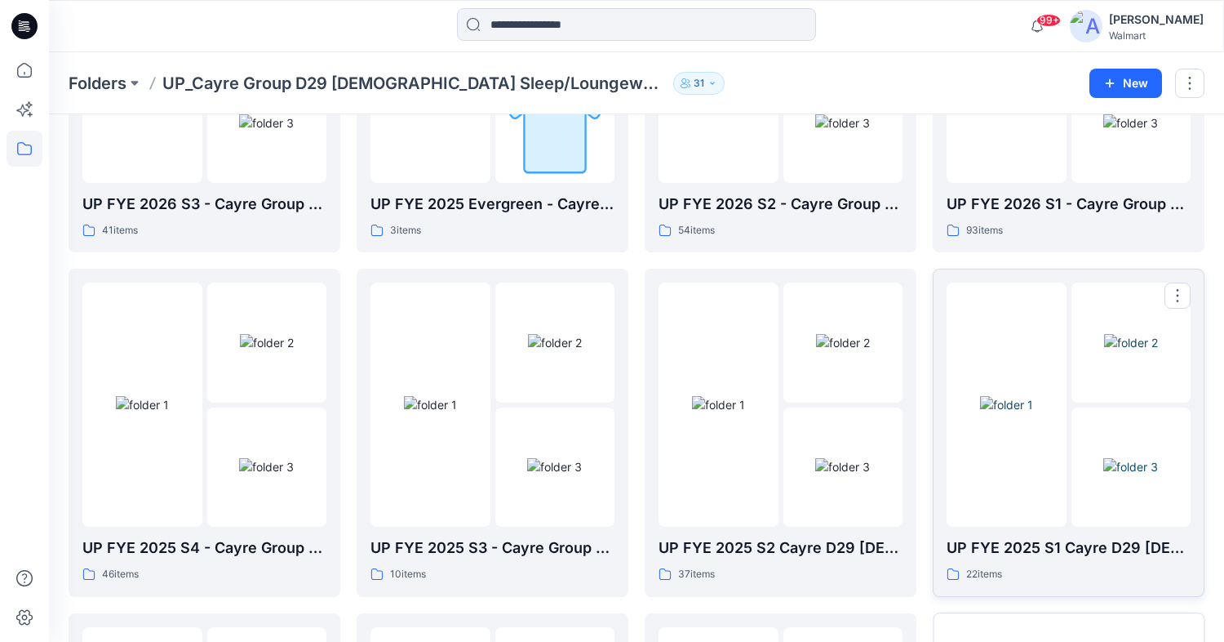
click at [1008, 468] on div at bounding box center [1007, 404] width 120 height 244
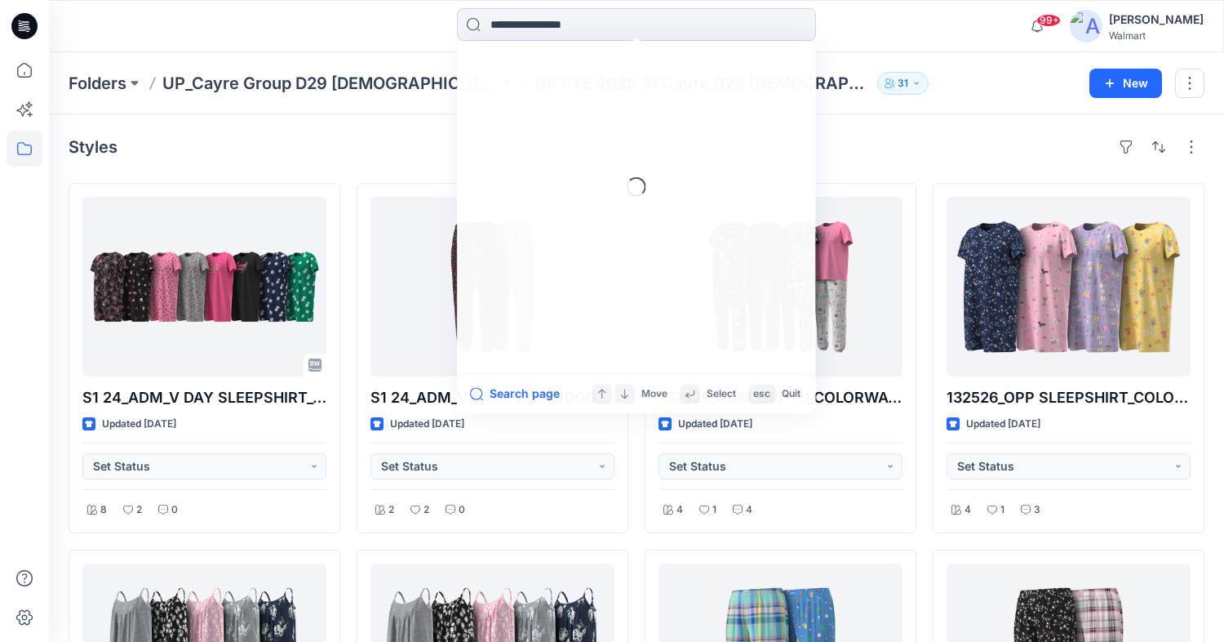
click at [547, 27] on input at bounding box center [636, 24] width 359 height 33
paste input "*********"
type input "*********"
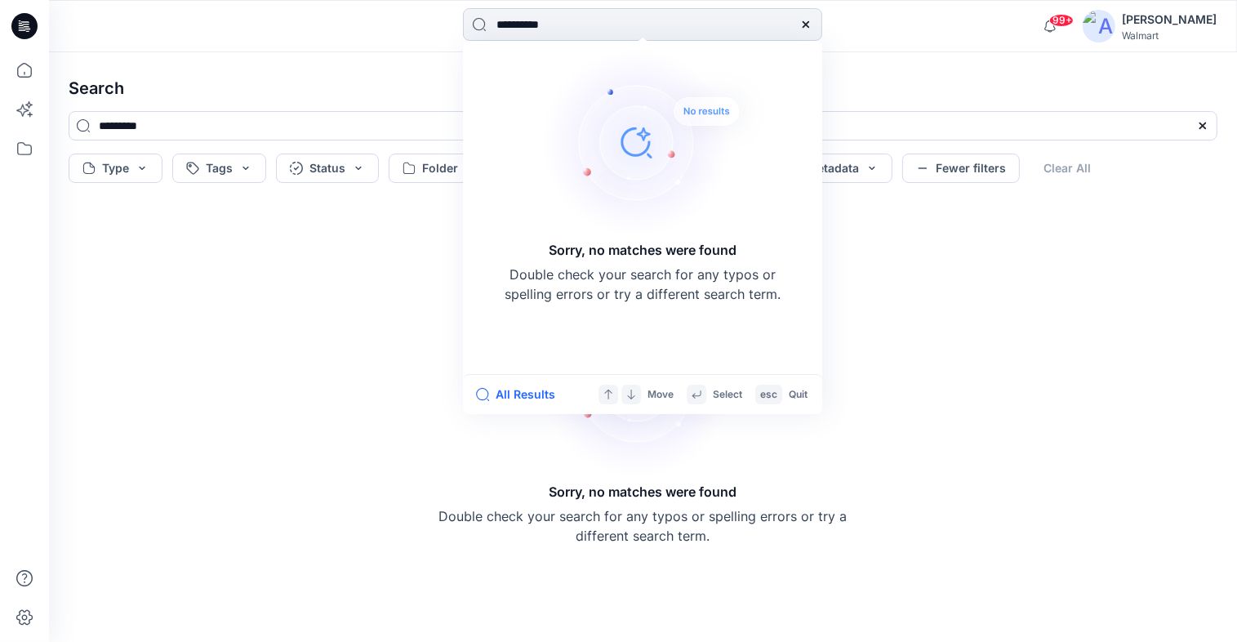
type input "**********"
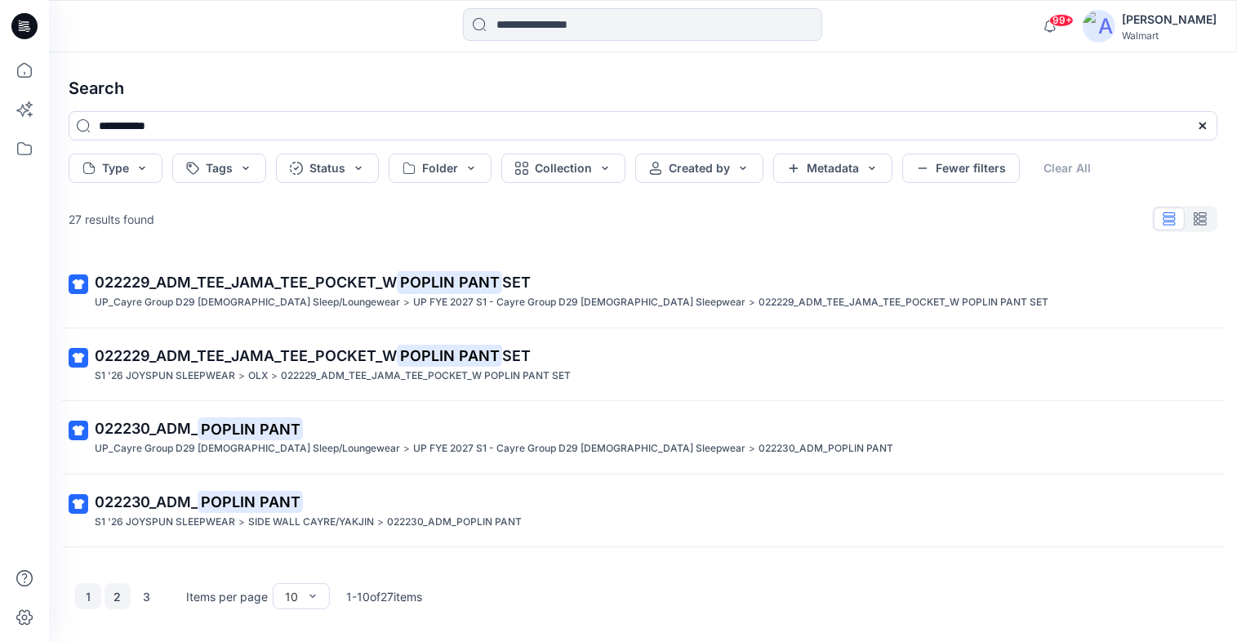
click at [117, 599] on button "2" at bounding box center [117, 596] width 26 height 26
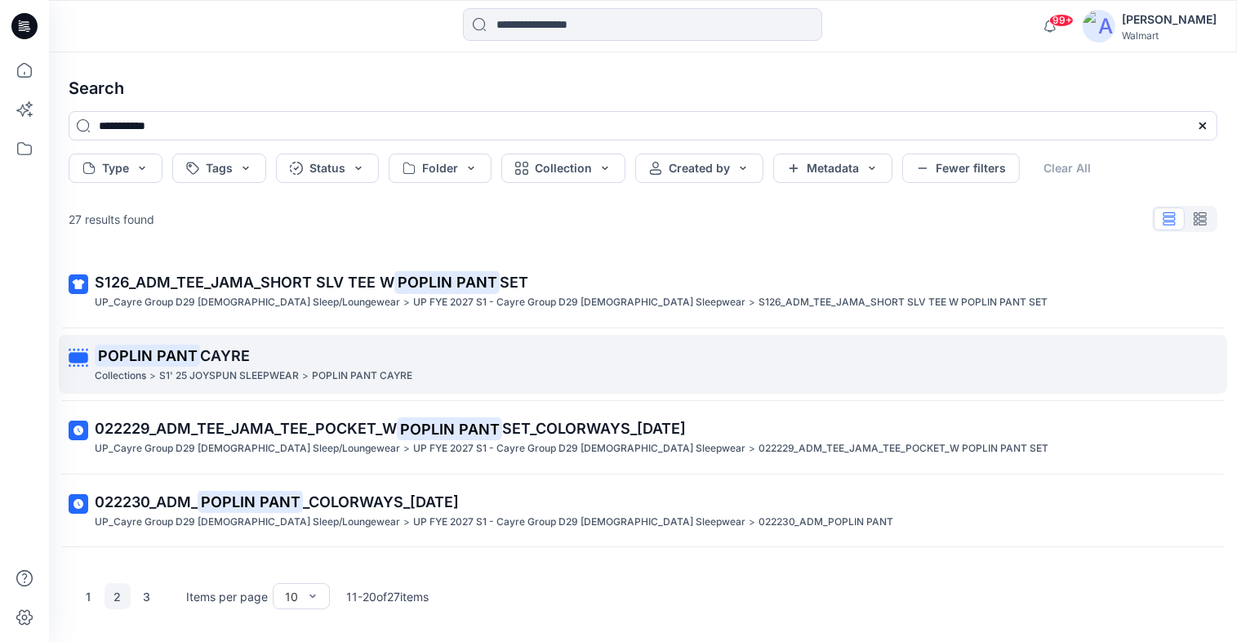
click at [222, 356] on span "CAYRE" at bounding box center [225, 355] width 50 height 17
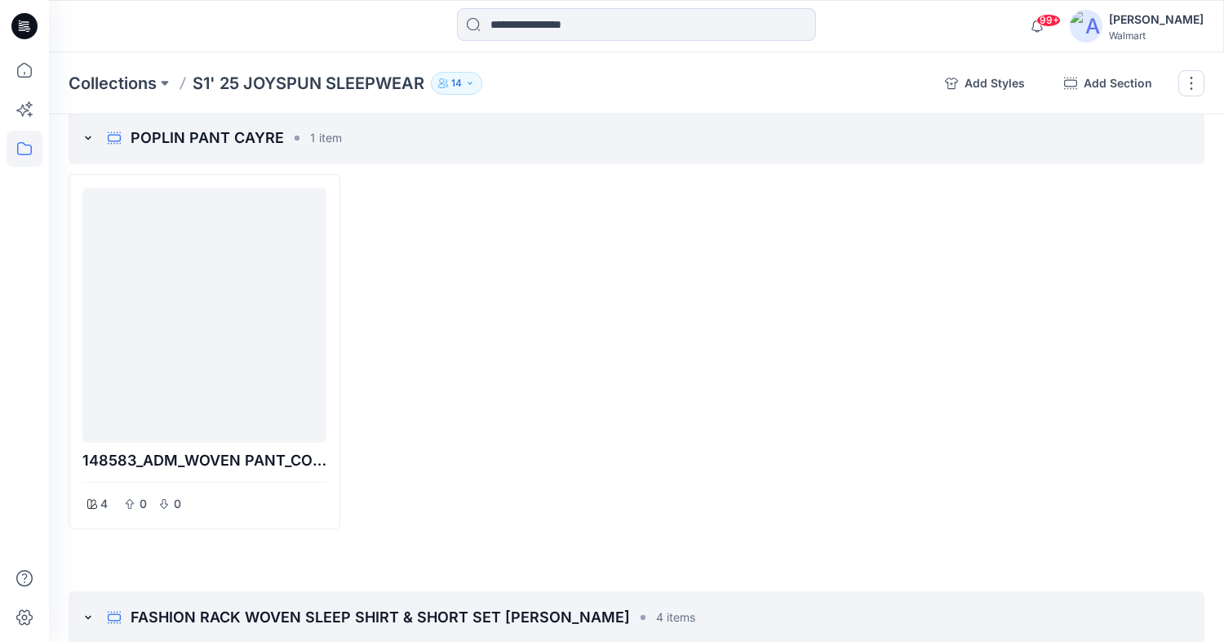
scroll to position [5436, 0]
